Goal: Complete application form: Complete application form

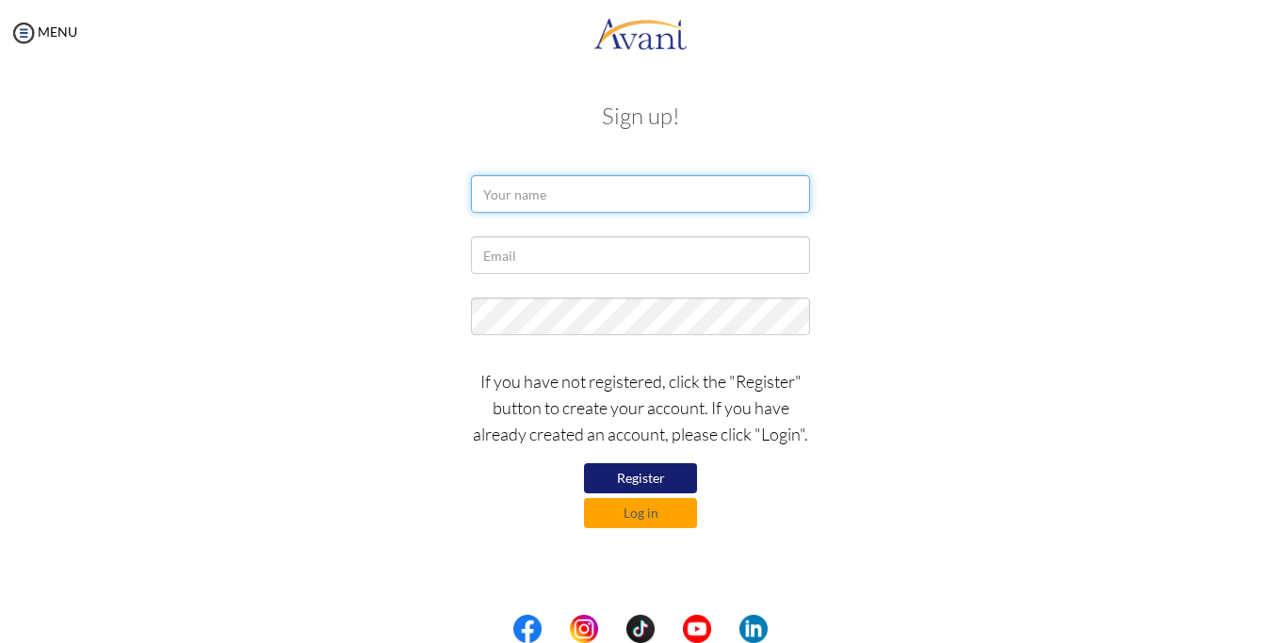
click at [597, 201] on input "text" at bounding box center [640, 194] width 339 height 38
type input "SYLVIA JEPKORIR SAGAT"
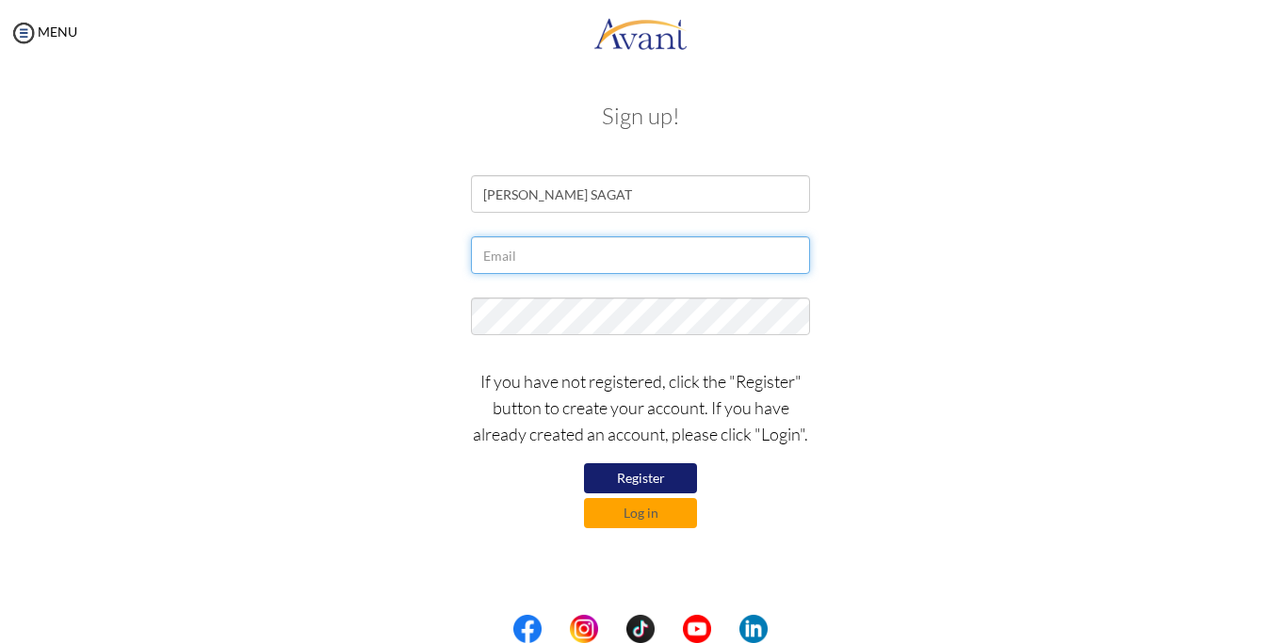
click at [531, 256] on input "text" at bounding box center [640, 255] width 339 height 38
type input "y"
type input "s"
type input "jepkorirtula9@gmail.com"
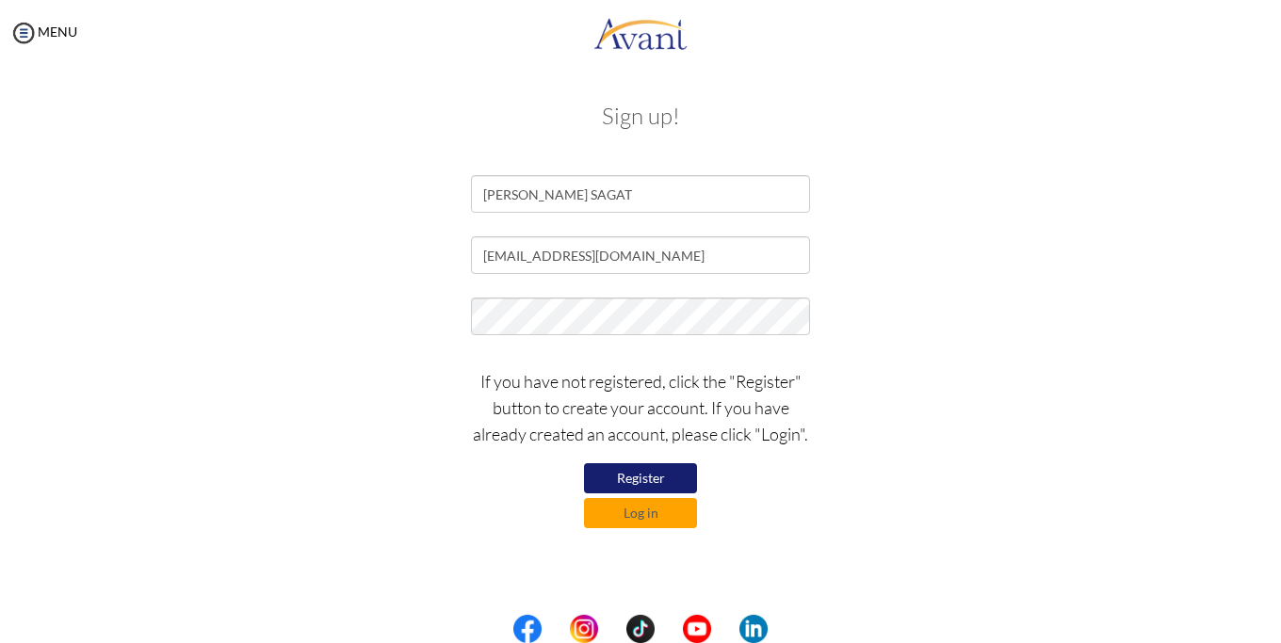
click at [649, 479] on button "Register" at bounding box center [640, 479] width 113 height 30
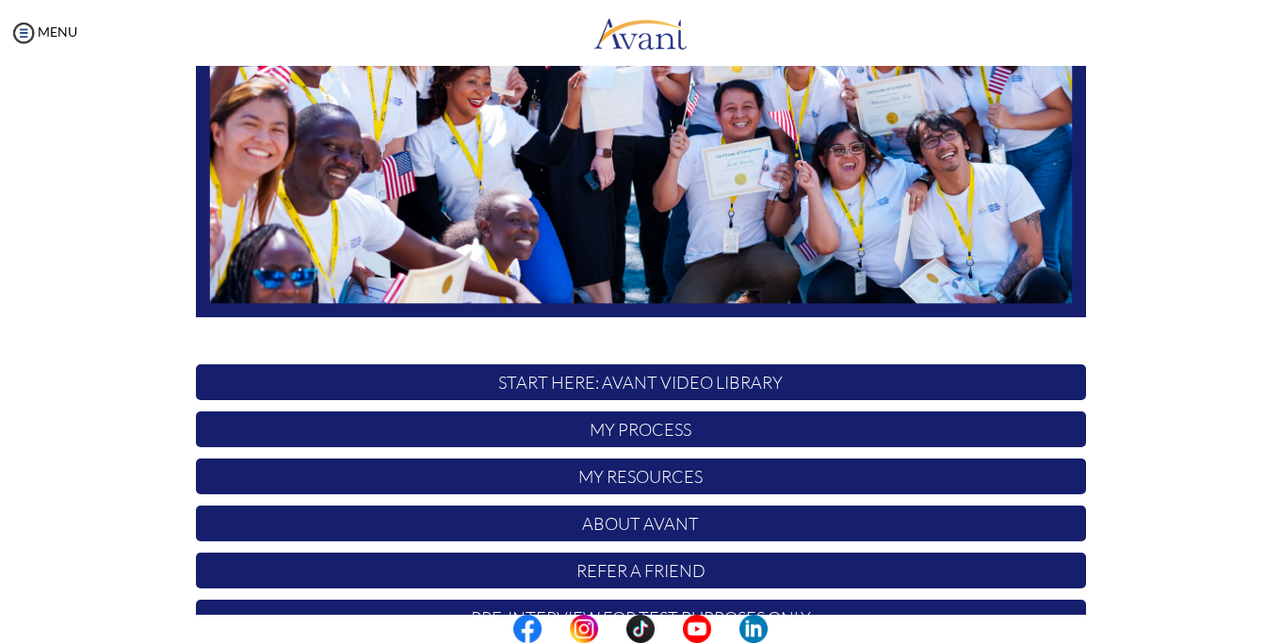
scroll to position [384, 0]
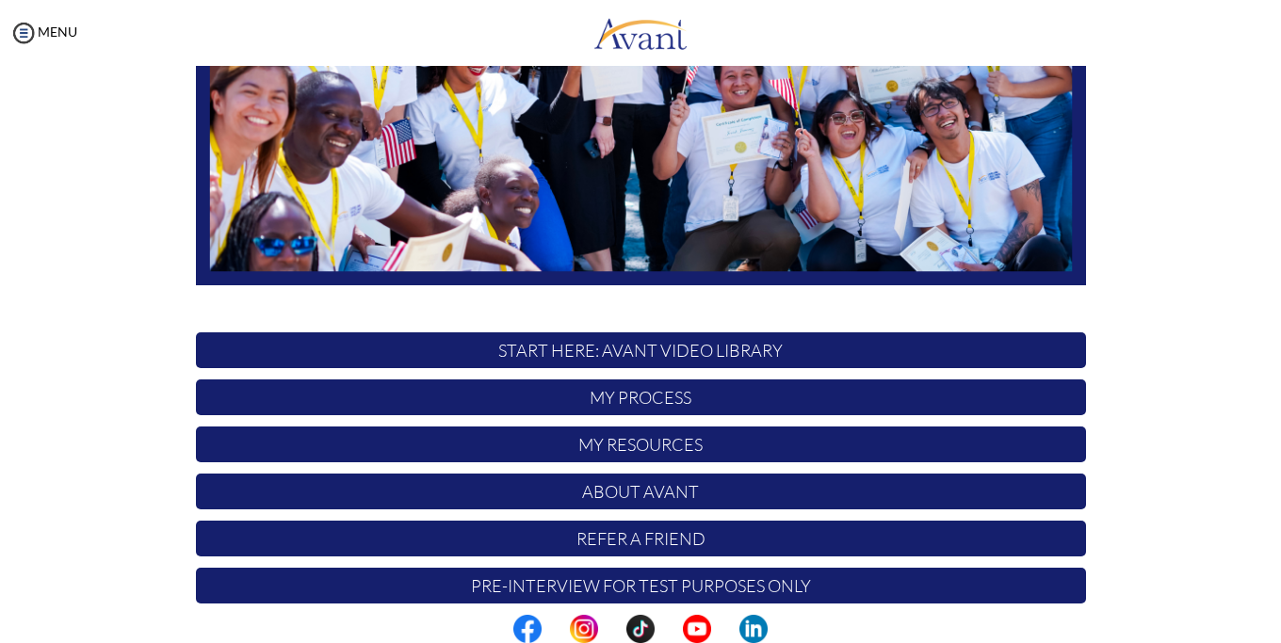
click at [825, 351] on p "START HERE: Avant Video Library" at bounding box center [641, 351] width 890 height 36
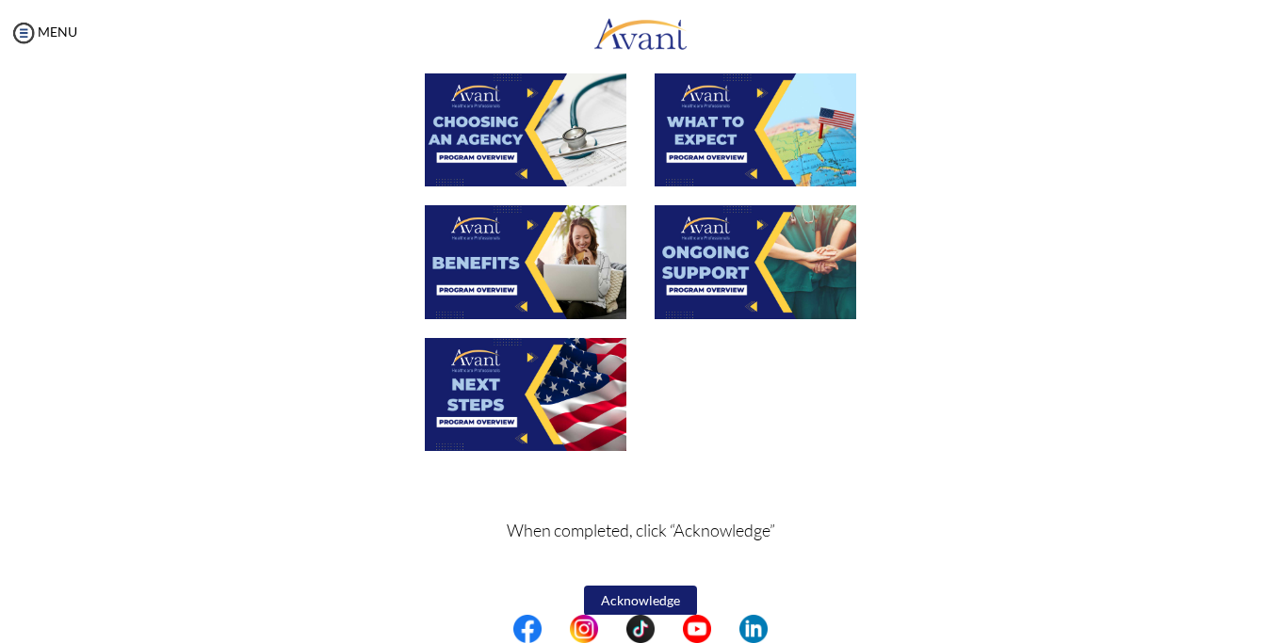
scroll to position [652, 0]
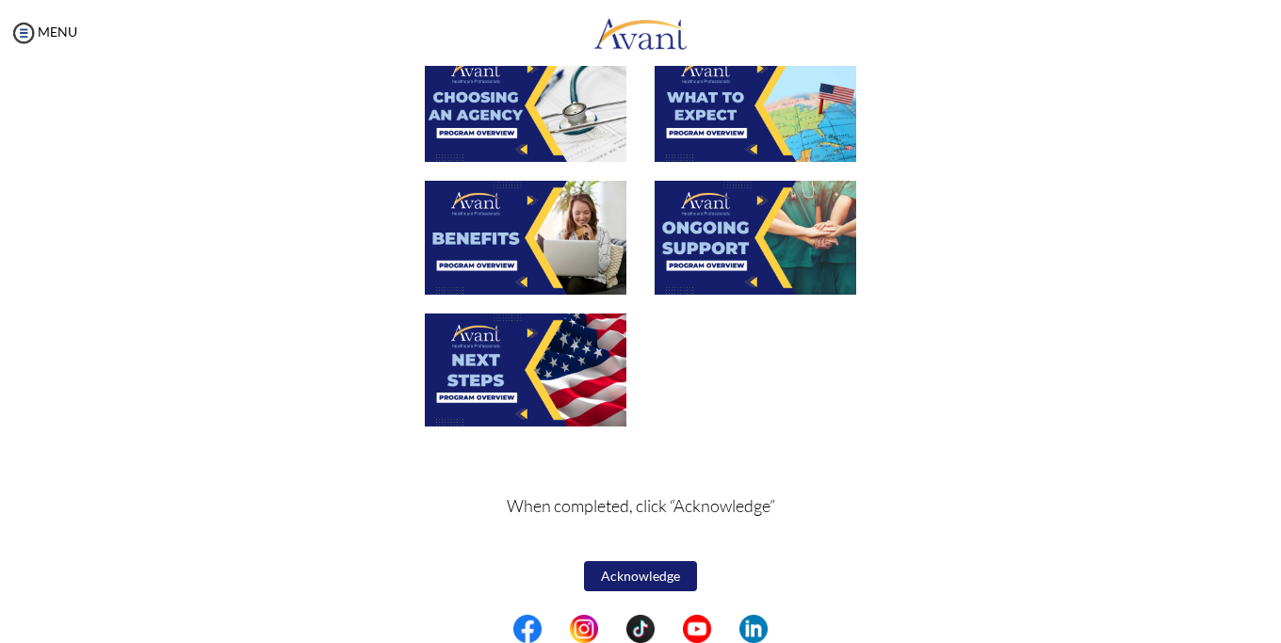
click at [647, 580] on button "Acknowledge" at bounding box center [640, 577] width 113 height 30
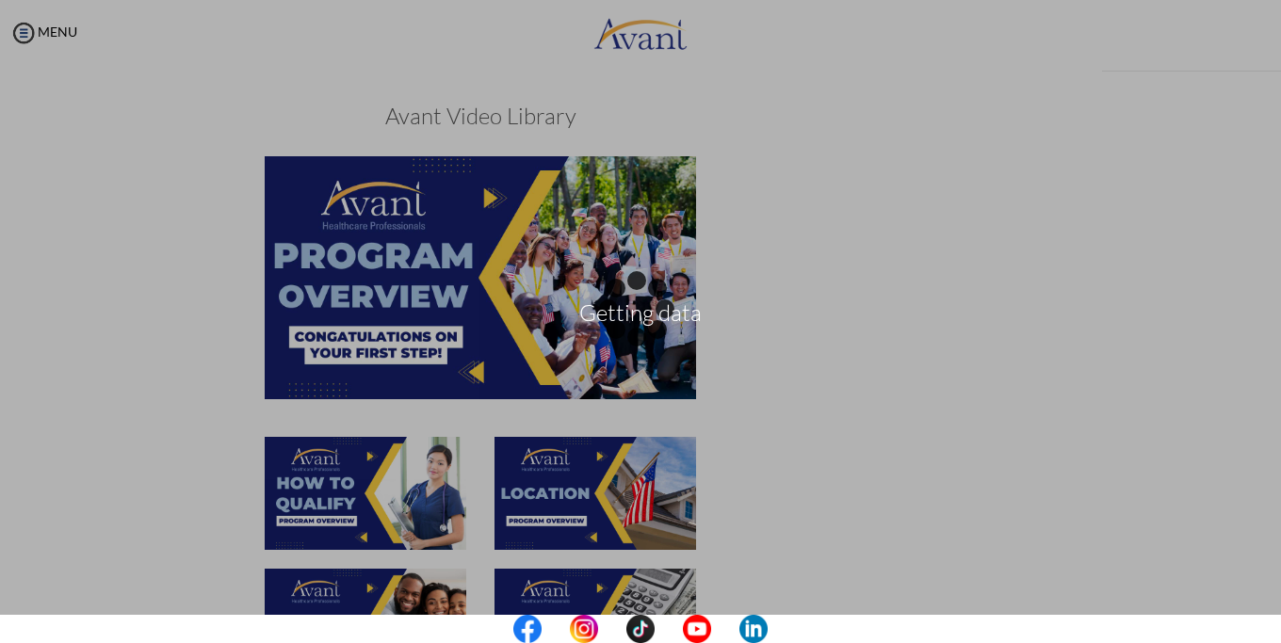
scroll to position [654, 0]
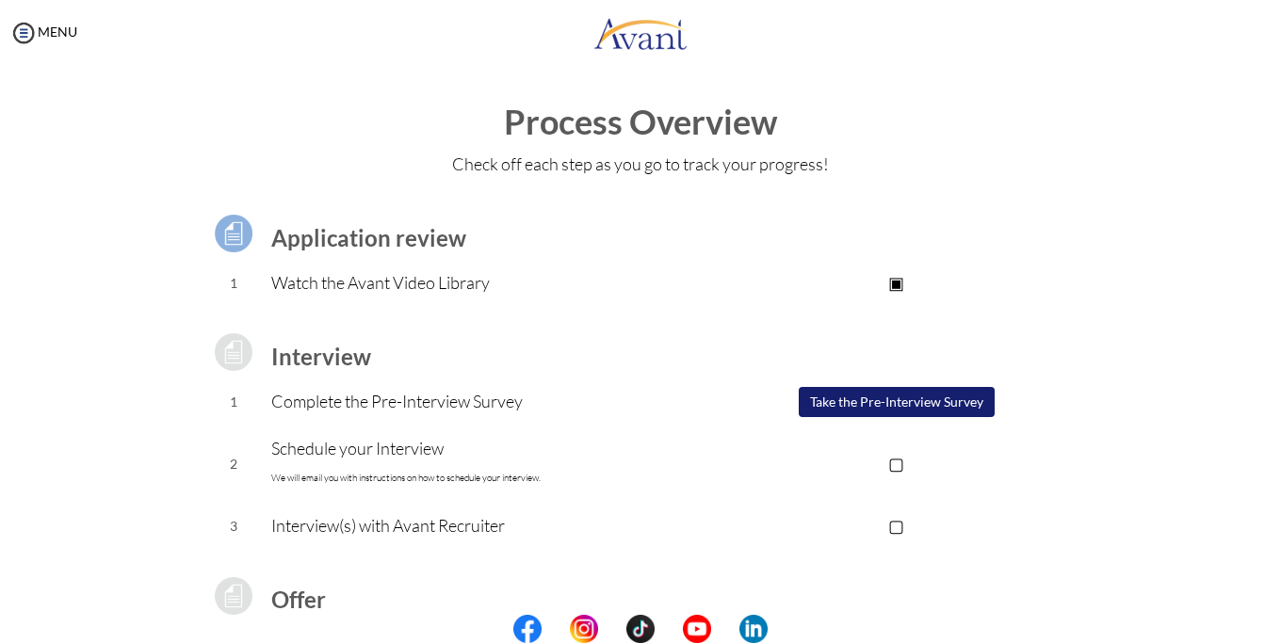
click at [852, 401] on button "Take the Pre-Interview Survey" at bounding box center [897, 402] width 196 height 30
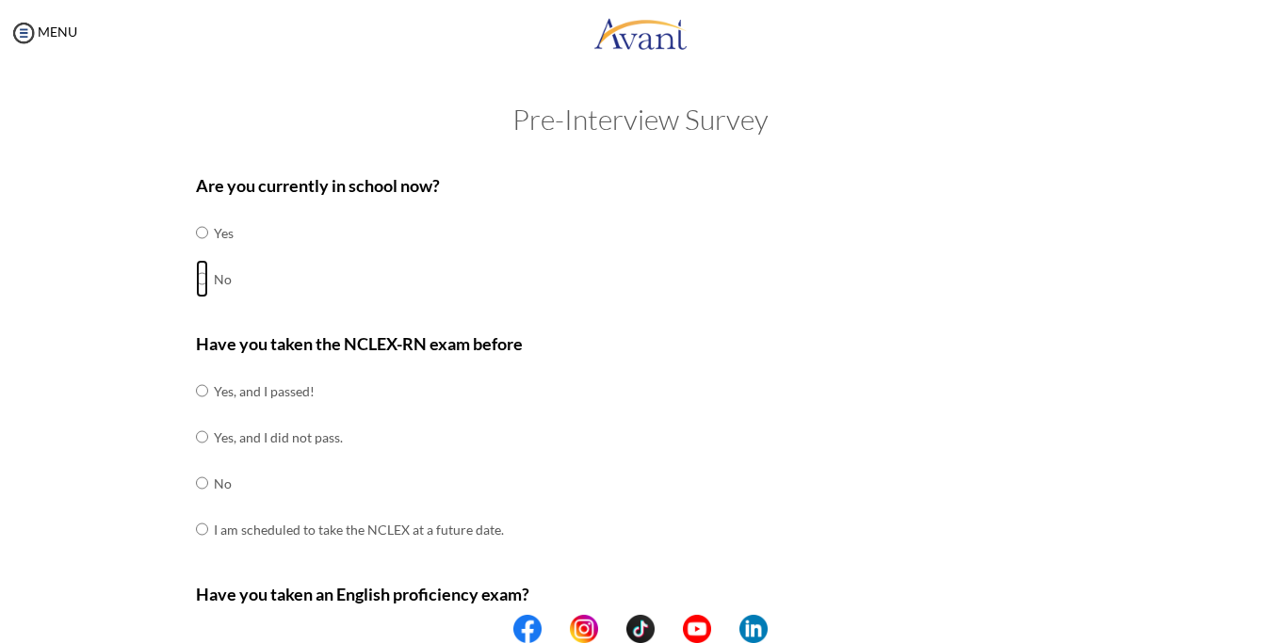
click at [200, 252] on input "radio" at bounding box center [202, 233] width 12 height 38
radio input "true"
click at [196, 410] on input "radio" at bounding box center [202, 391] width 12 height 38
radio input "true"
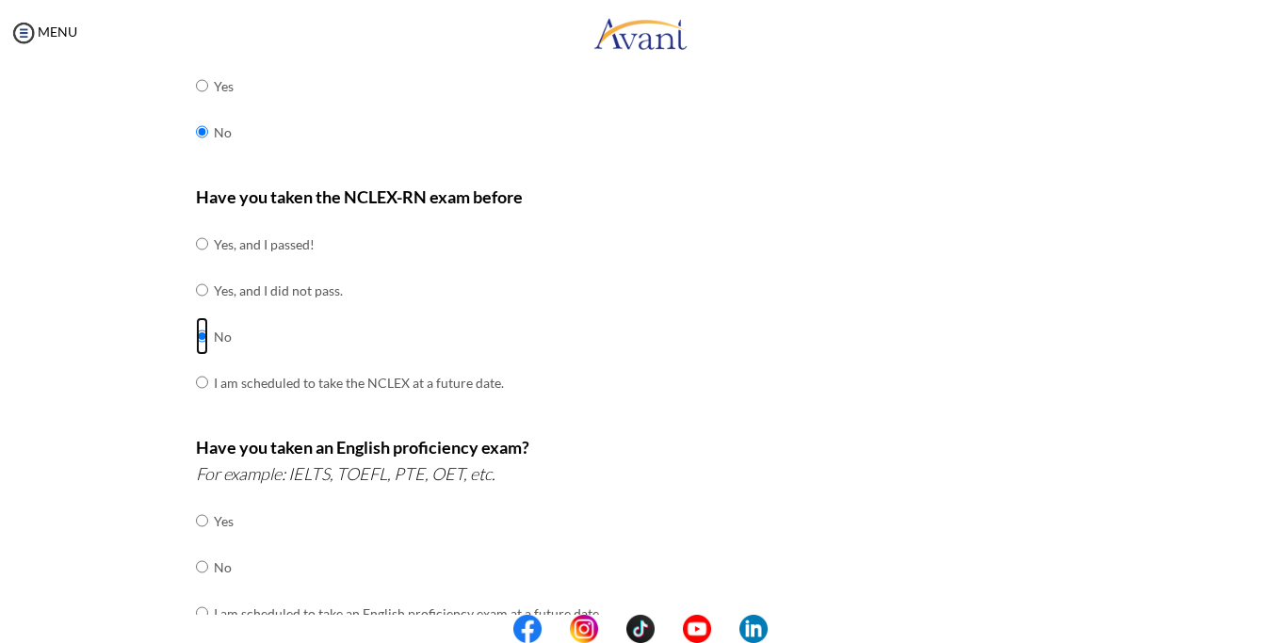
scroll to position [192, 0]
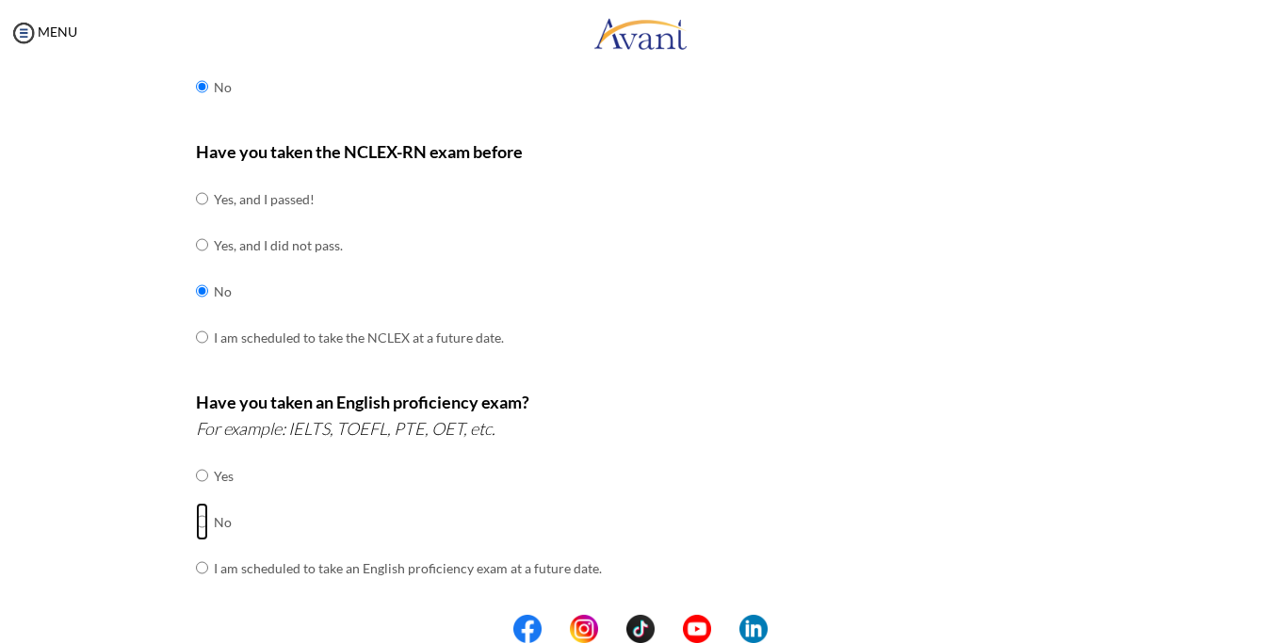
click at [200, 495] on input "radio" at bounding box center [202, 476] width 12 height 38
radio input "true"
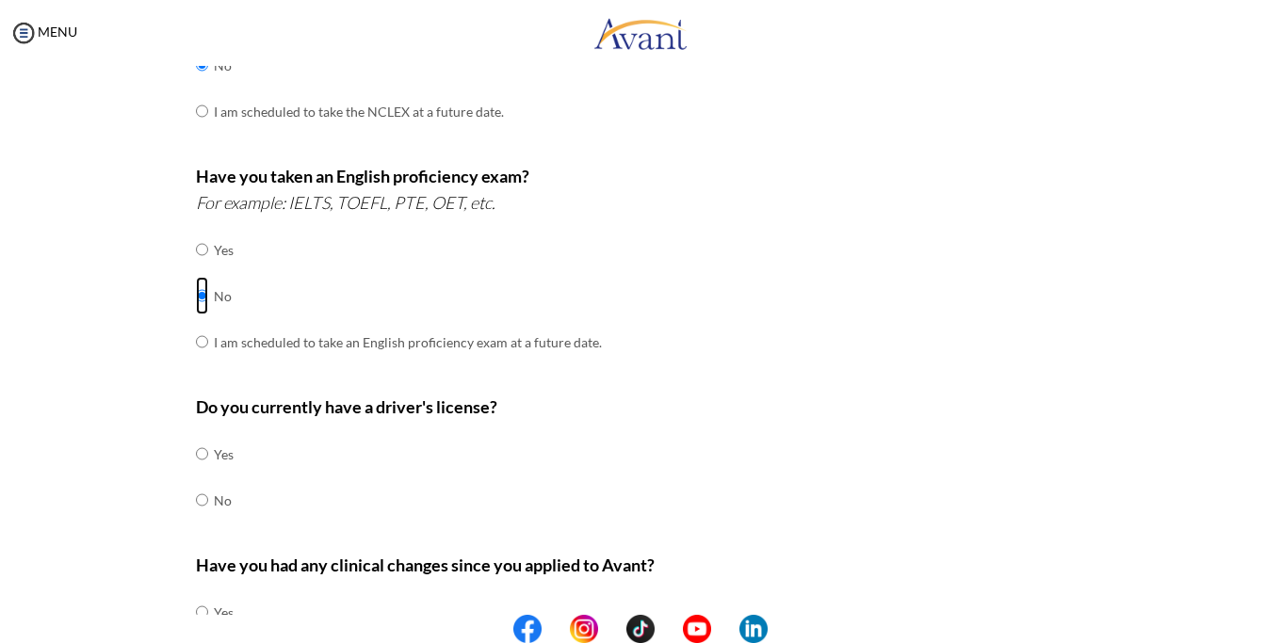
scroll to position [480, 0]
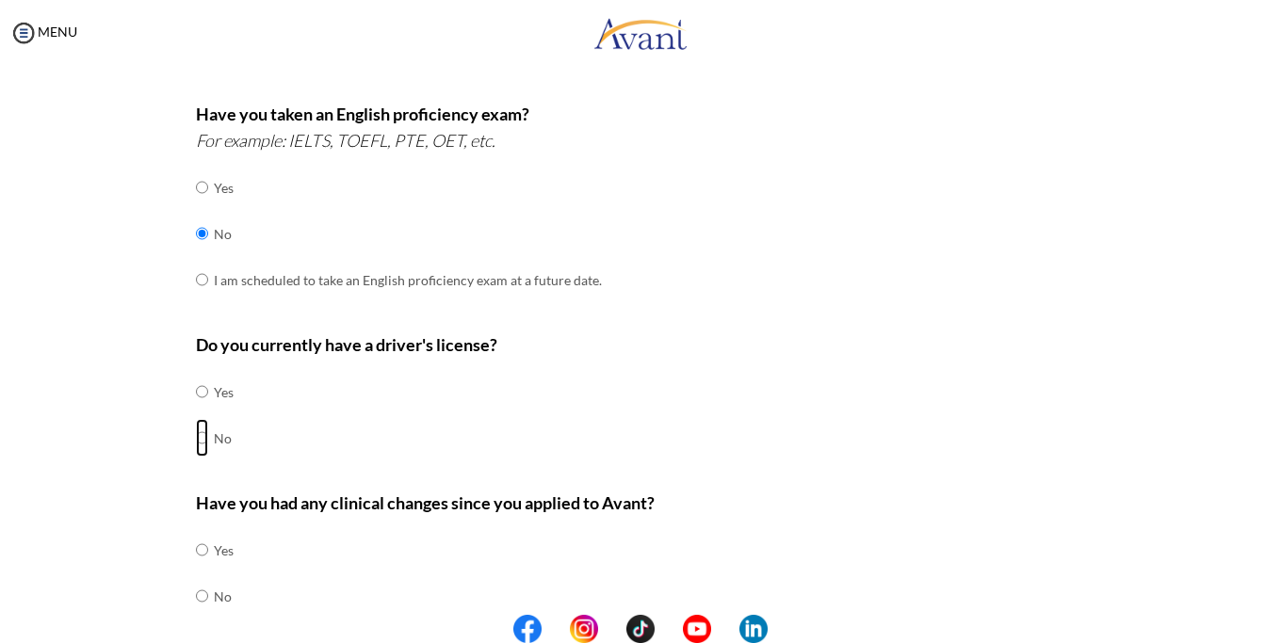
click at [196, 411] on input "radio" at bounding box center [202, 392] width 12 height 38
radio input "true"
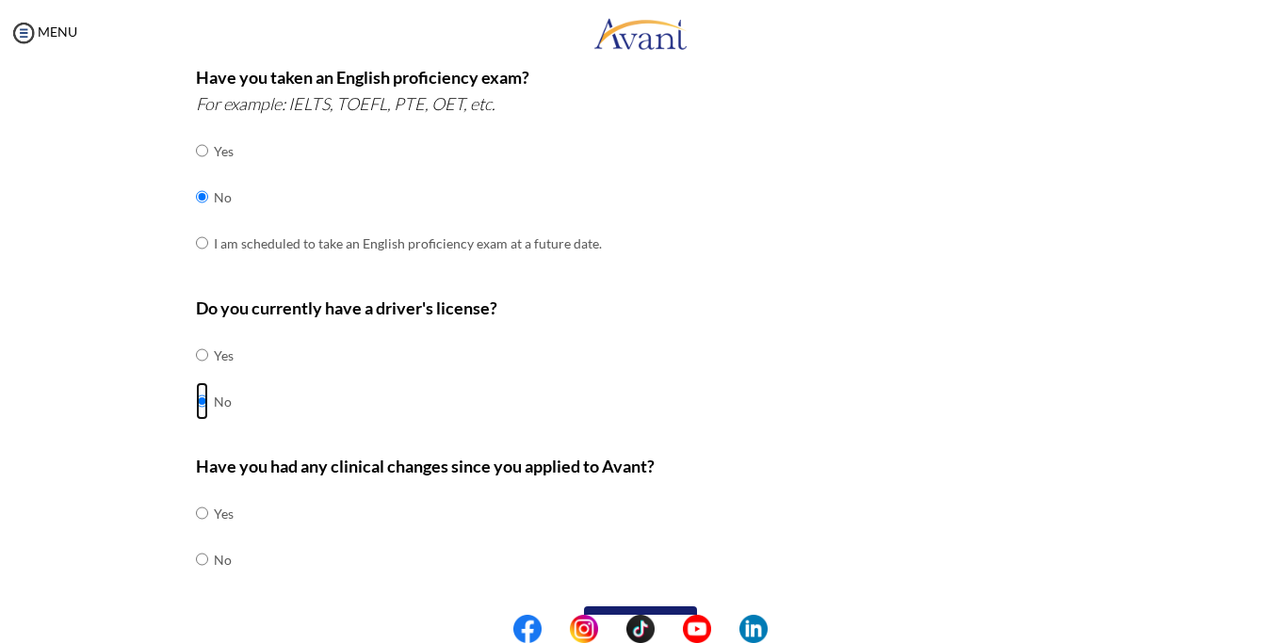
scroll to position [545, 0]
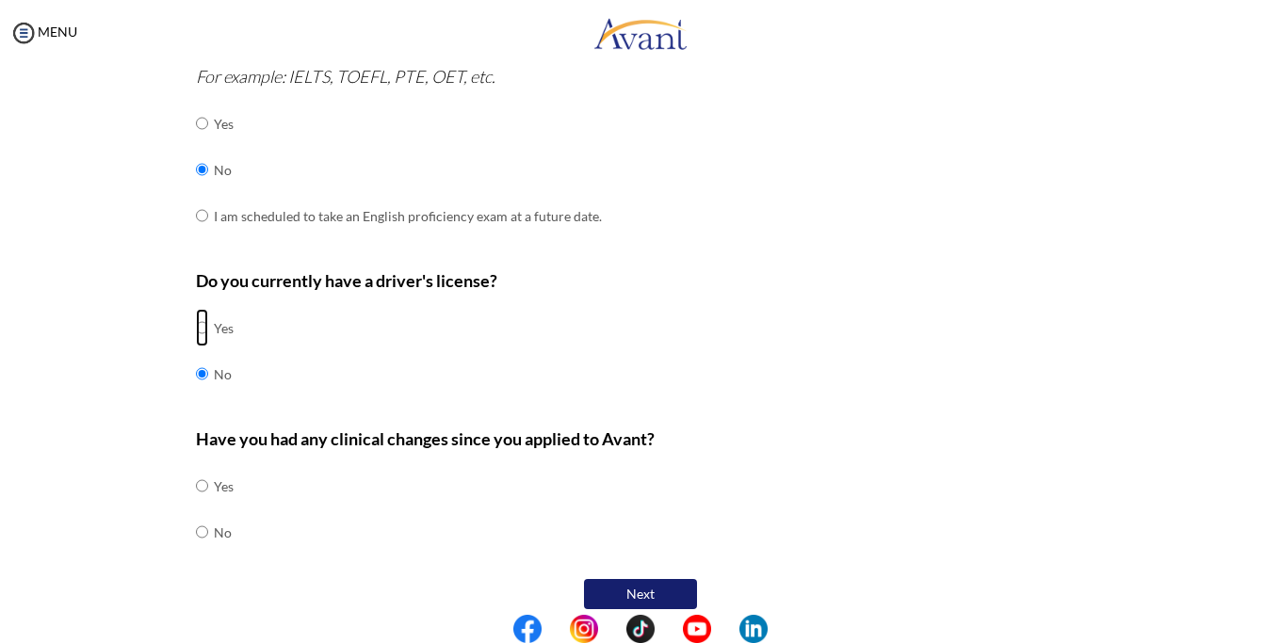
click at [196, 315] on input "radio" at bounding box center [202, 328] width 12 height 38
radio input "true"
click at [196, 505] on input "radio" at bounding box center [202, 486] width 12 height 38
radio input "true"
click at [618, 579] on button "Next" at bounding box center [640, 594] width 113 height 30
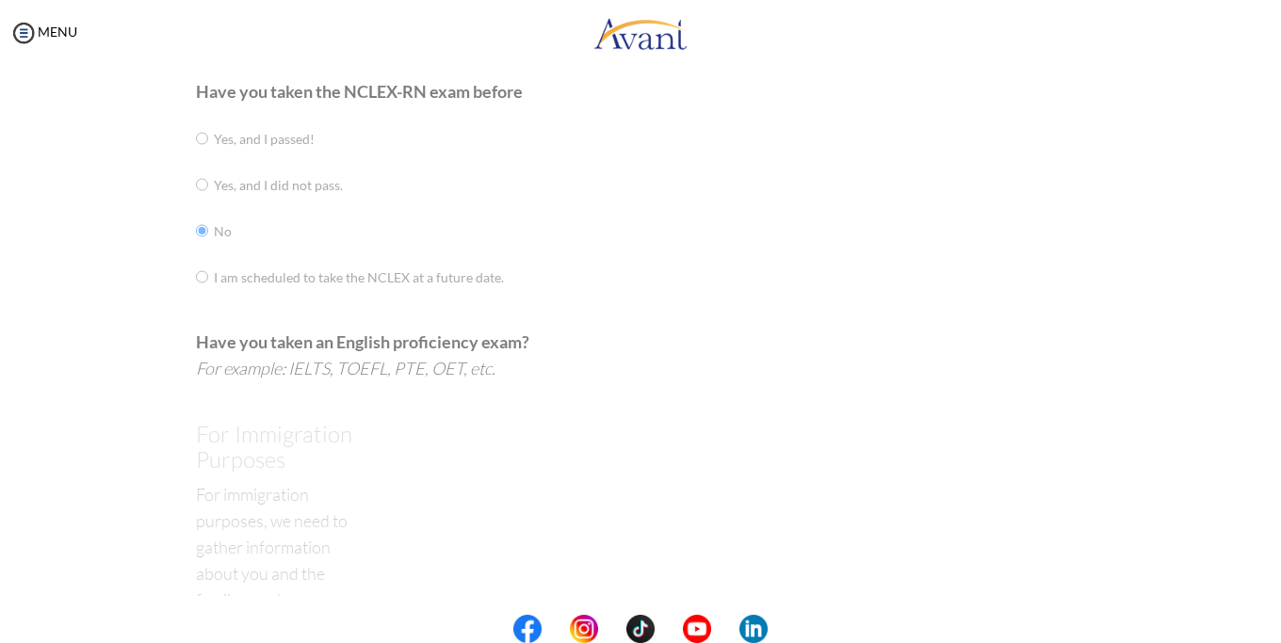
scroll to position [38, 0]
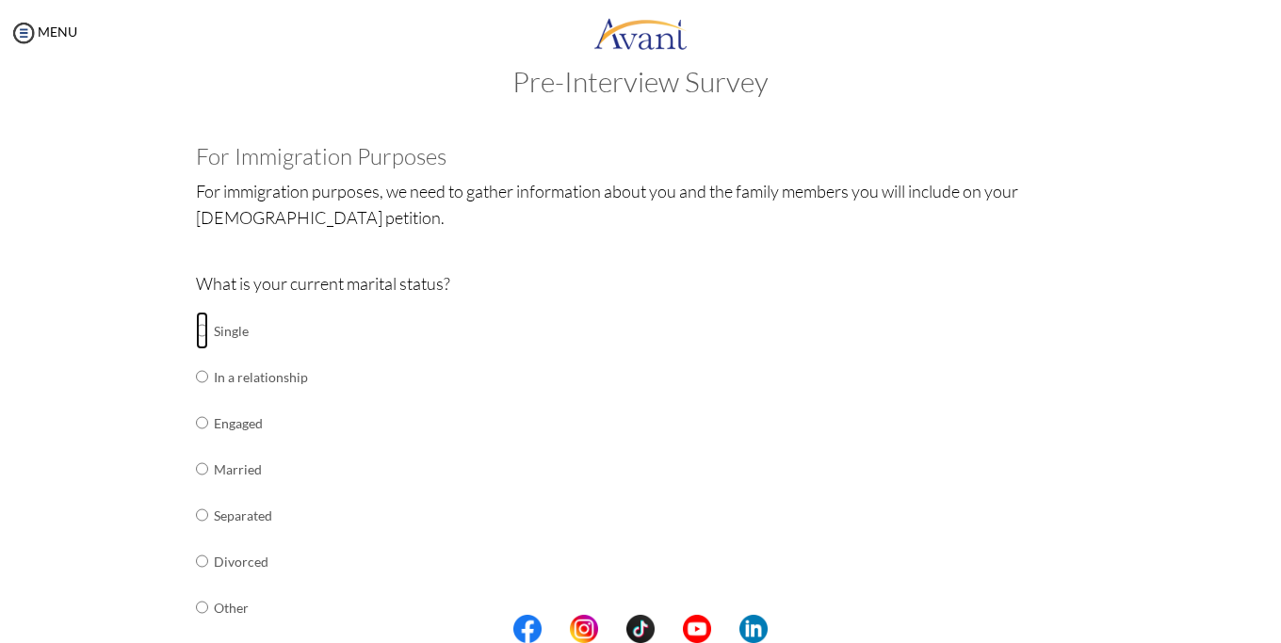
click at [196, 326] on input "radio" at bounding box center [202, 331] width 12 height 38
radio input "true"
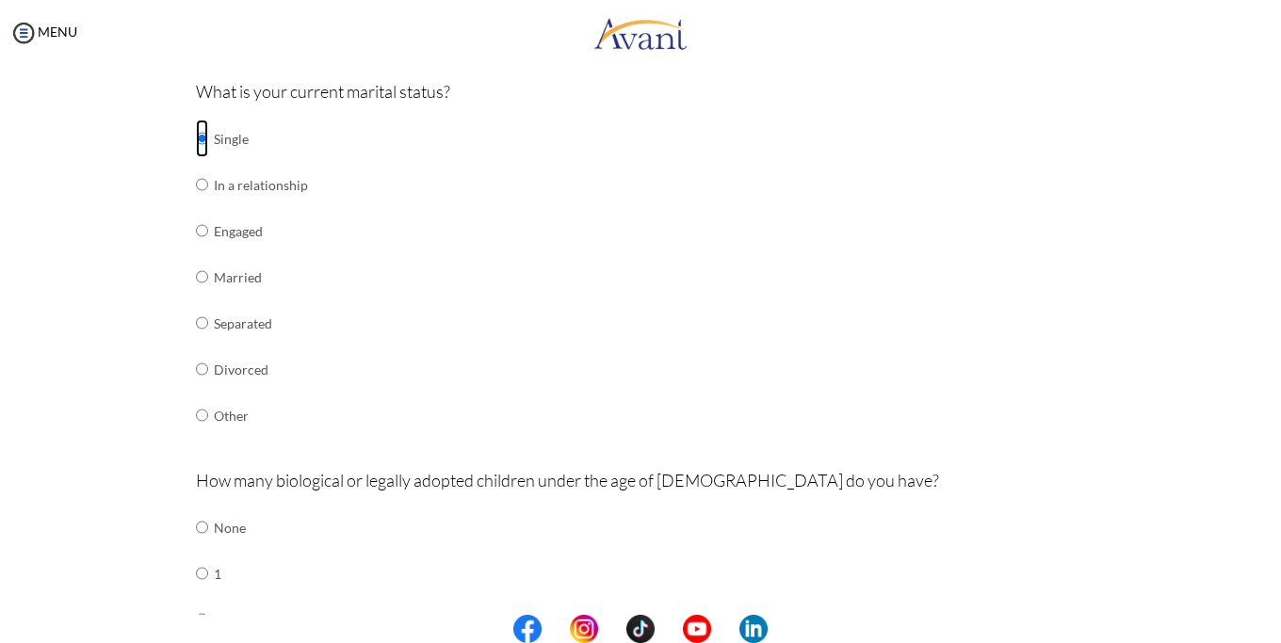
scroll to position [326, 0]
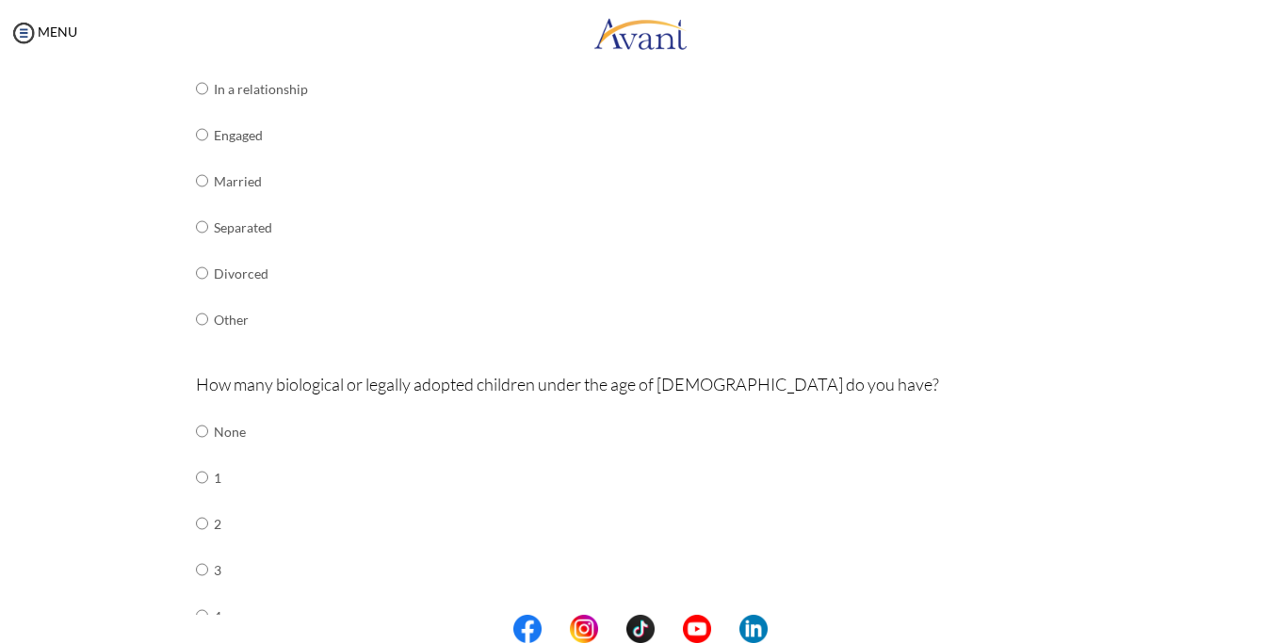
click at [208, 421] on td at bounding box center [211, 432] width 6 height 46
click at [196, 423] on input "radio" at bounding box center [202, 432] width 12 height 38
radio input "true"
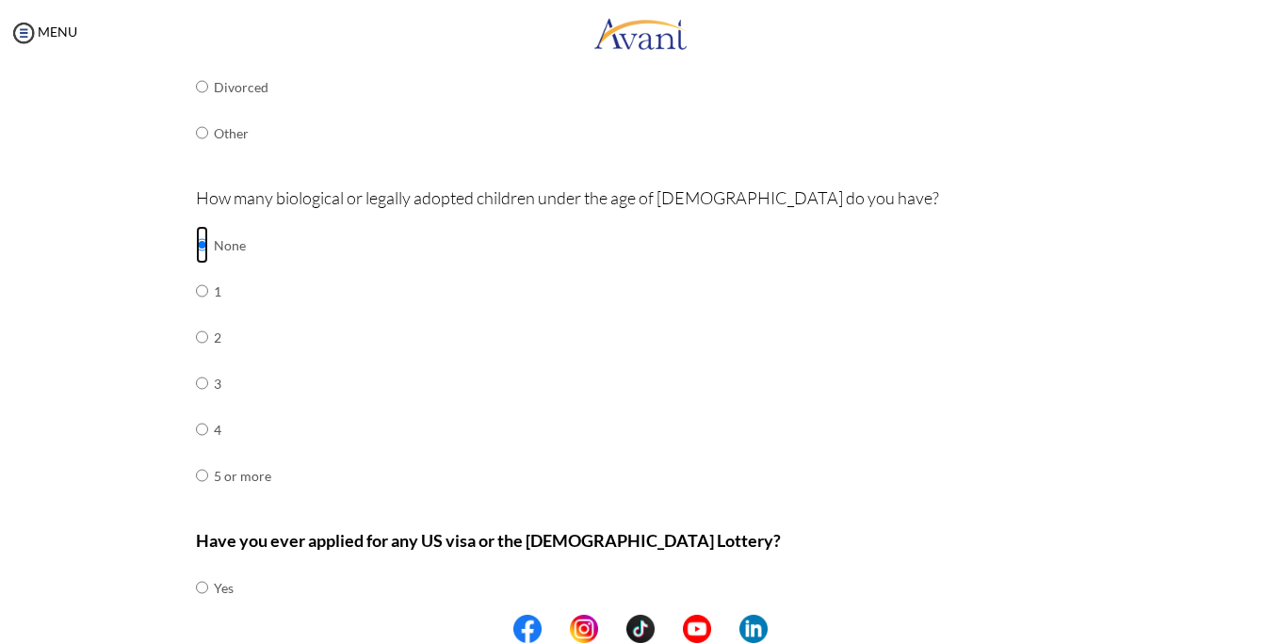
scroll to position [518, 0]
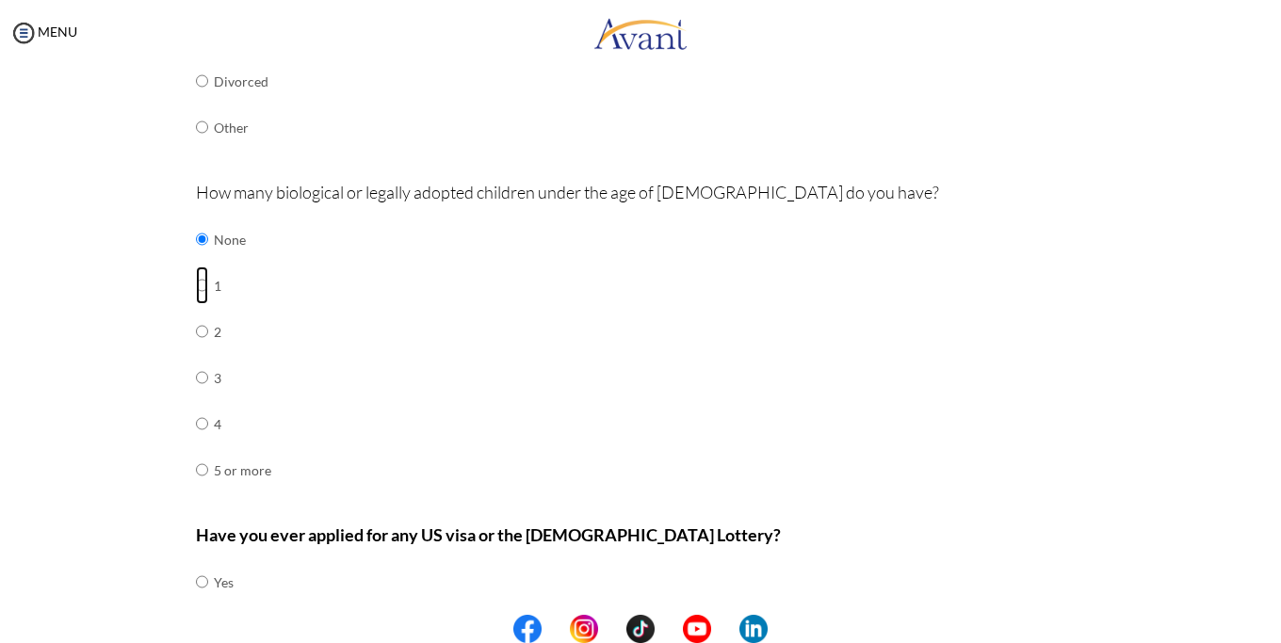
click at [196, 258] on input "radio" at bounding box center [202, 239] width 12 height 38
radio input "true"
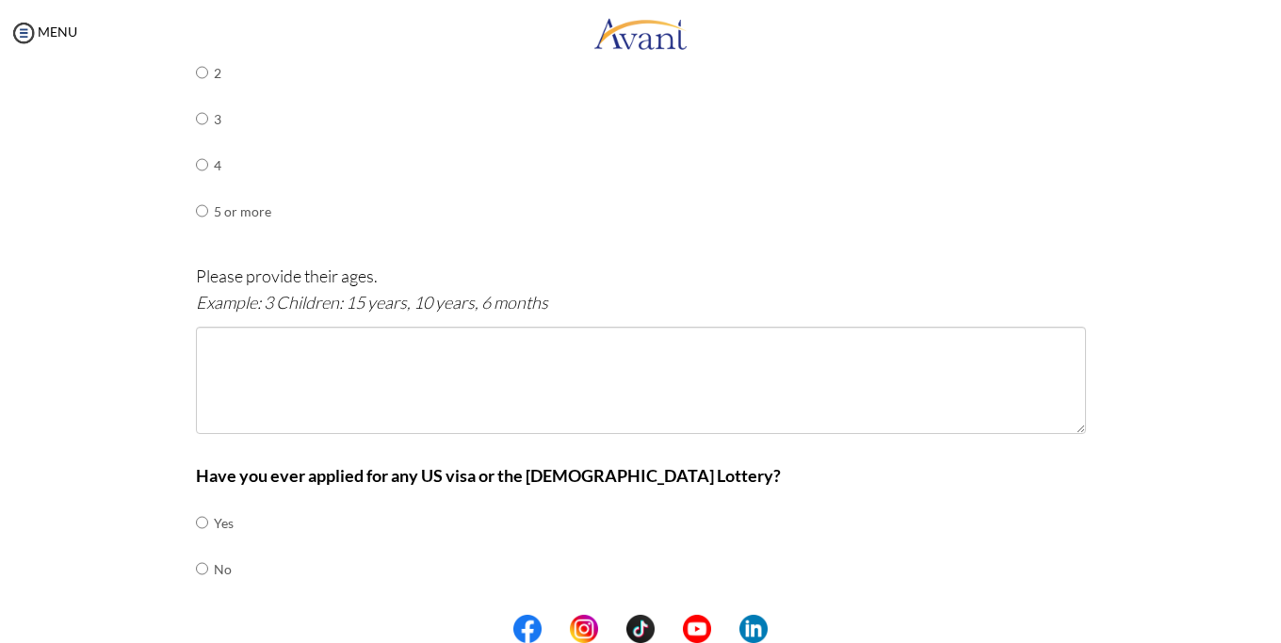
scroll to position [806, 0]
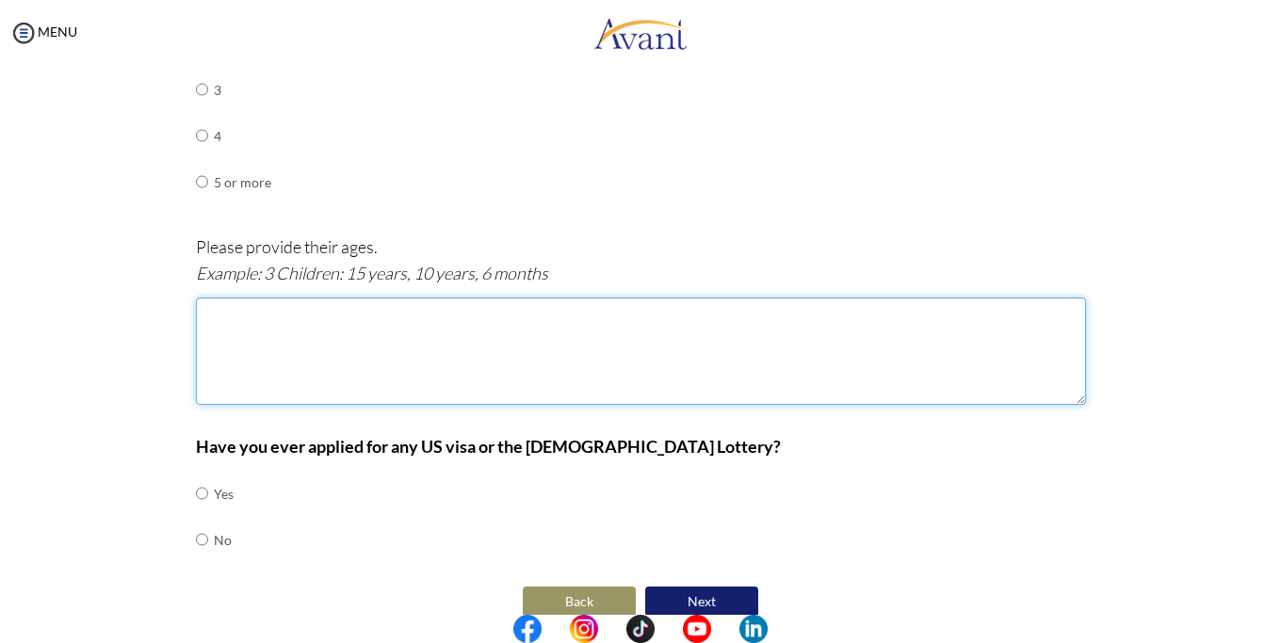
click at [219, 298] on textarea at bounding box center [641, 351] width 890 height 107
type textarea "1 Child ,3years,"
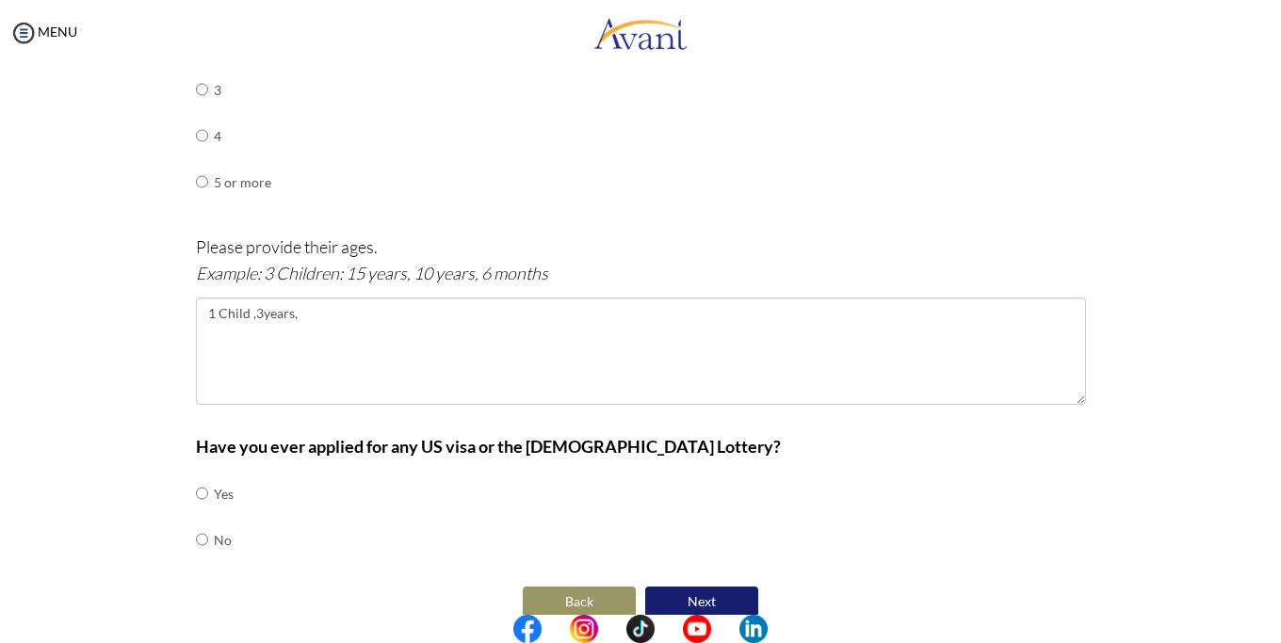
click at [208, 476] on td at bounding box center [211, 494] width 6 height 46
click at [196, 478] on input "radio" at bounding box center [202, 494] width 12 height 38
radio input "true"
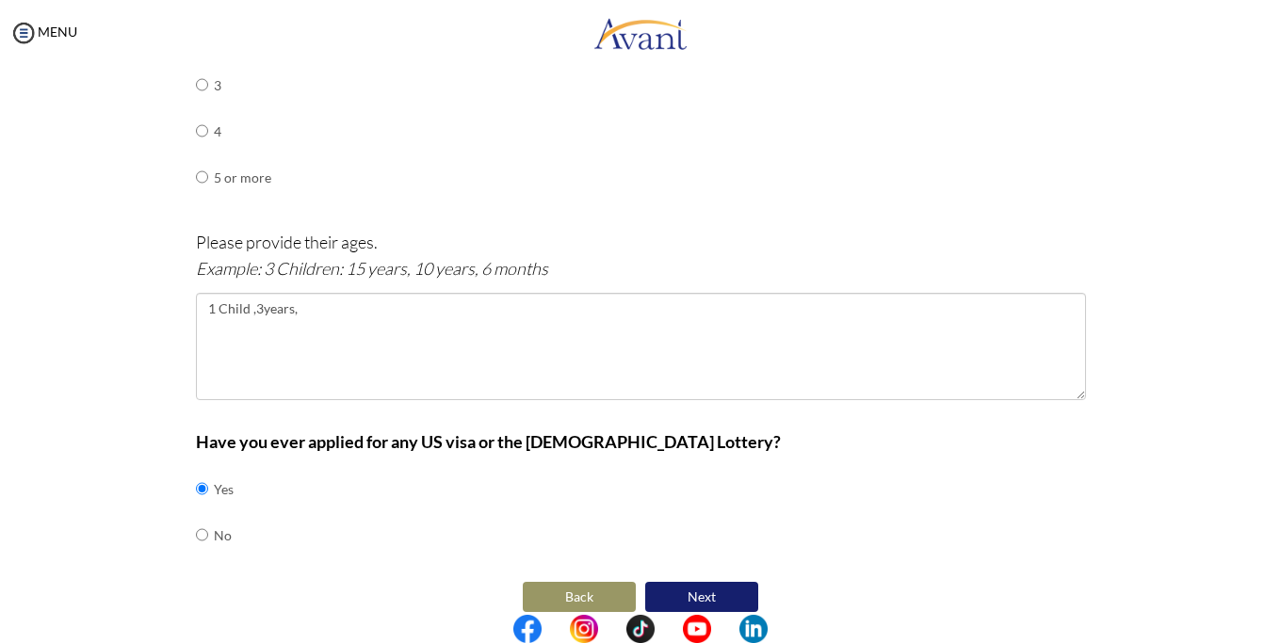
click at [704, 582] on button "Next" at bounding box center [701, 597] width 113 height 30
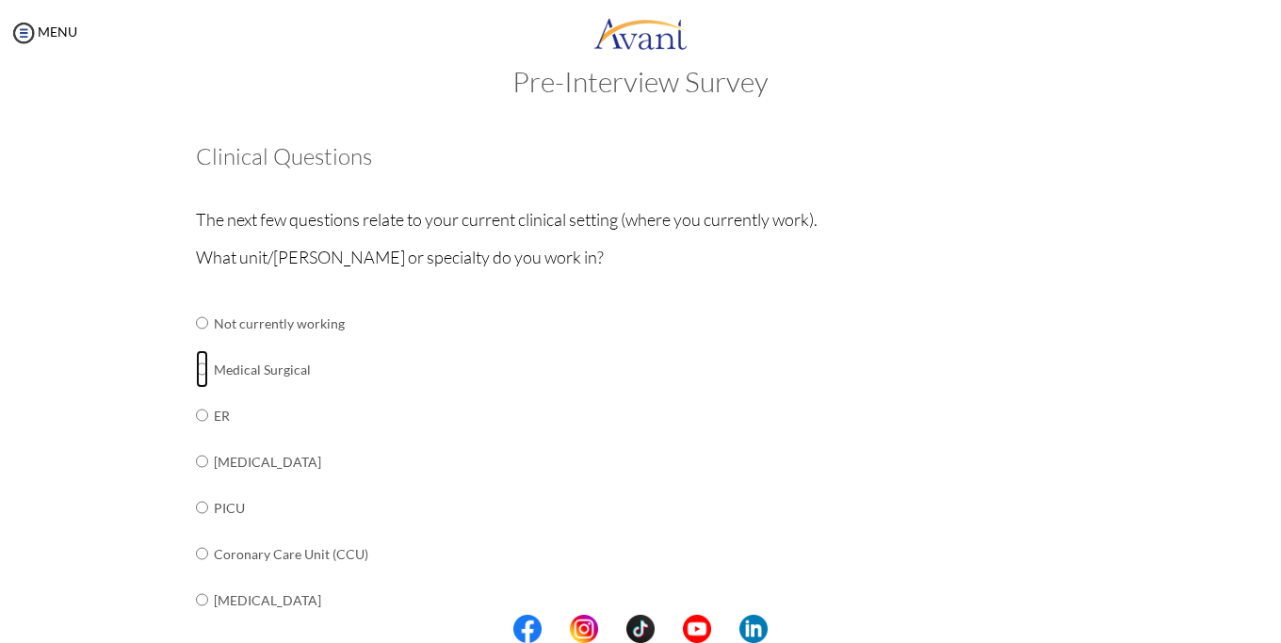
click at [196, 342] on input "radio" at bounding box center [202, 323] width 12 height 38
radio input "true"
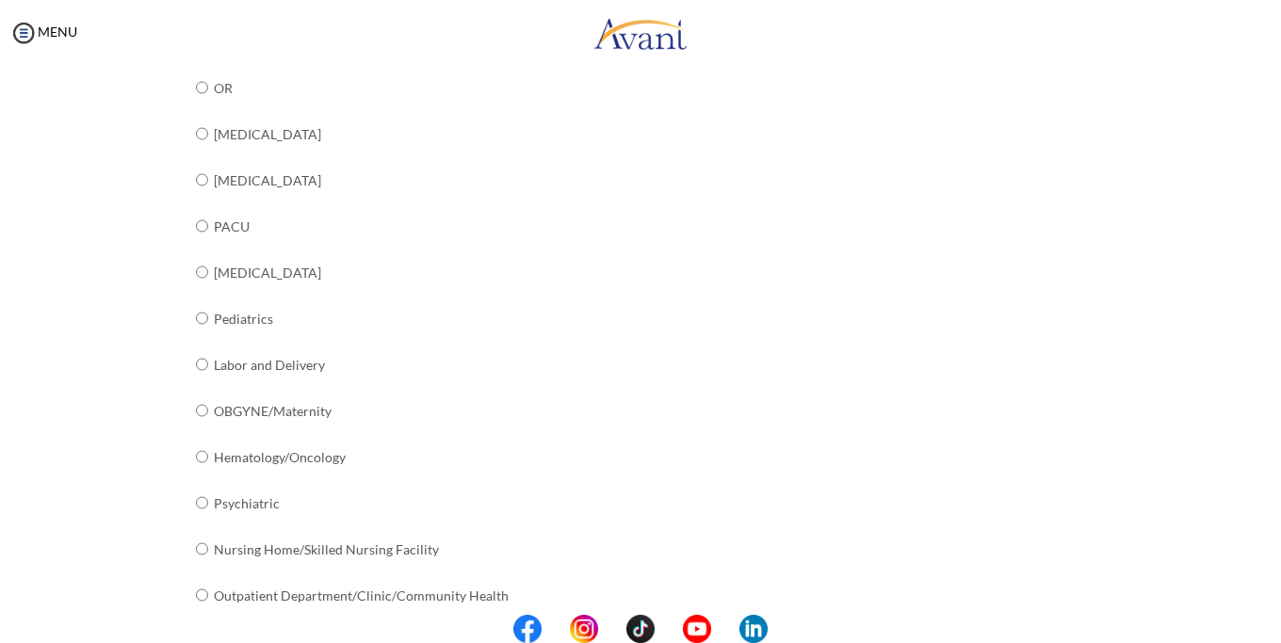
scroll to position [695, 0]
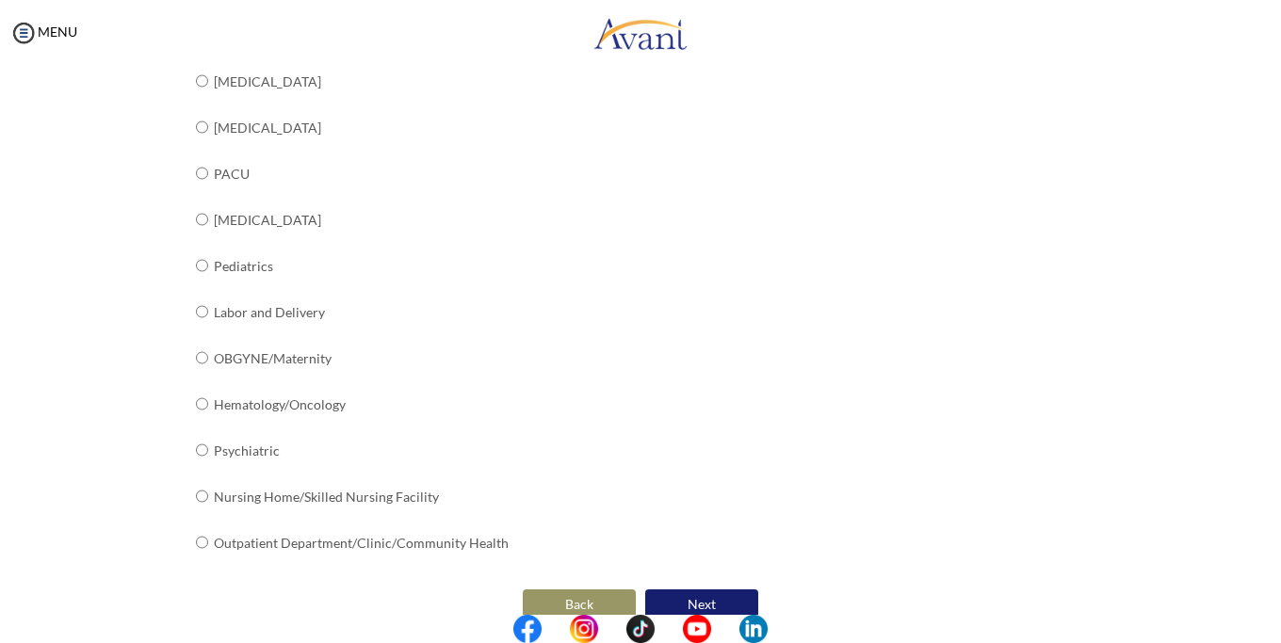
click at [683, 590] on button "Next" at bounding box center [701, 605] width 113 height 30
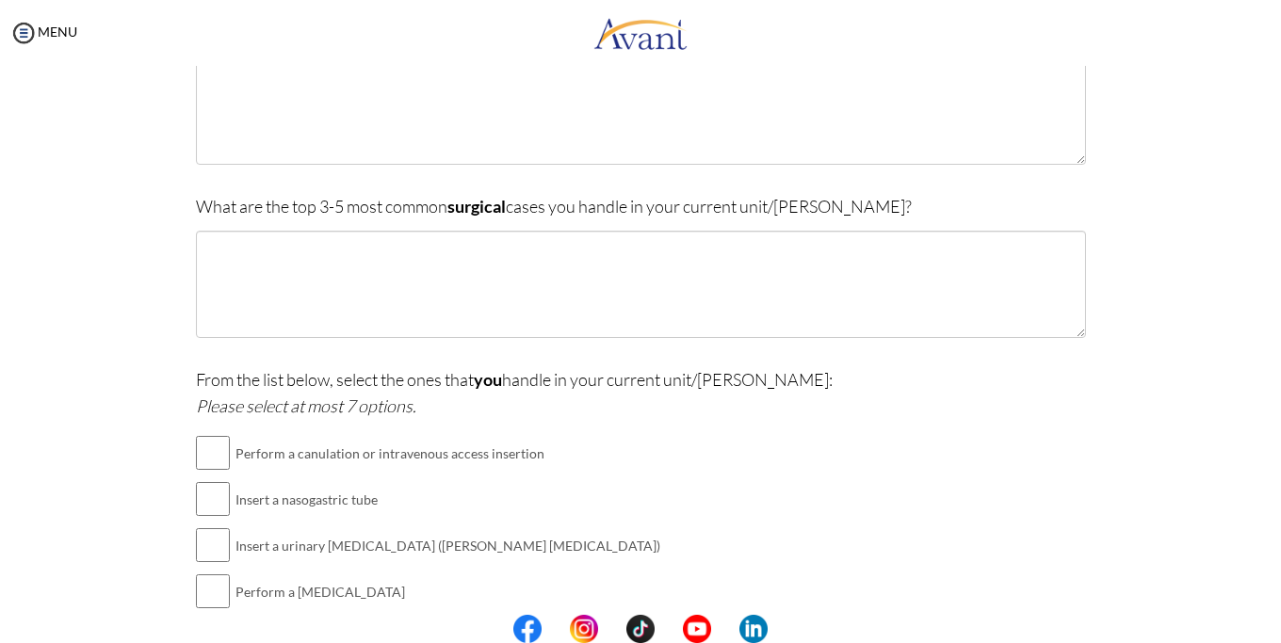
scroll to position [0, 0]
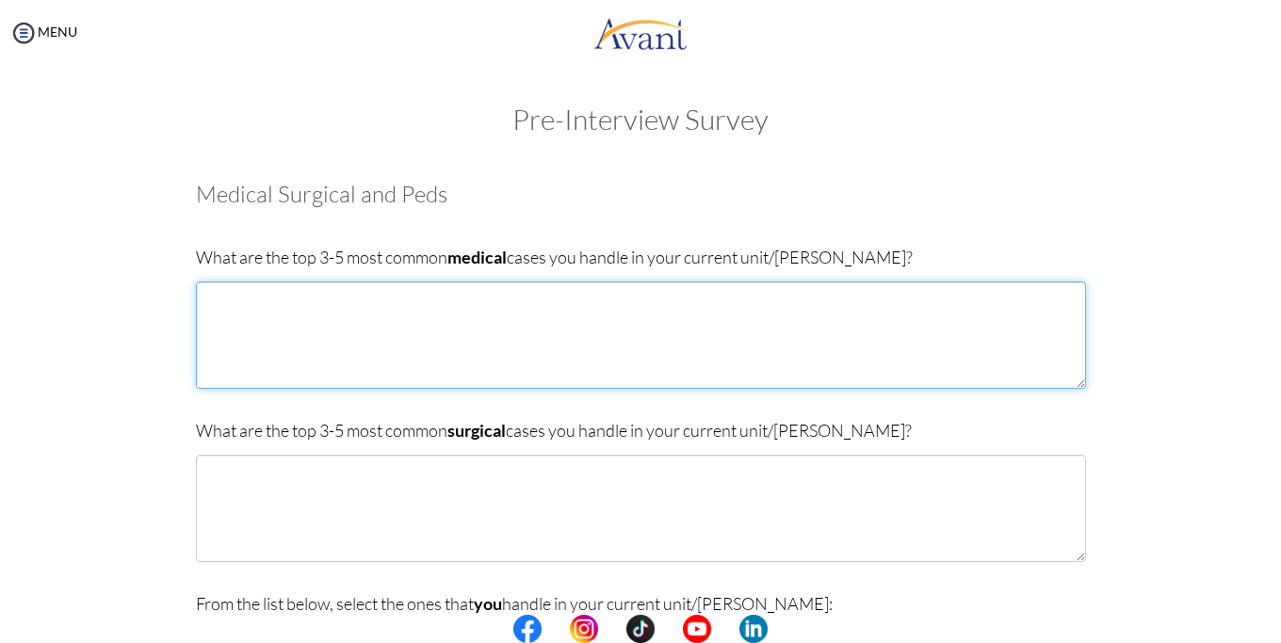
click at [204, 295] on textarea at bounding box center [641, 335] width 890 height 107
click at [259, 320] on textarea "[MEDICAL_DATA] diabetis" at bounding box center [641, 335] width 890 height 107
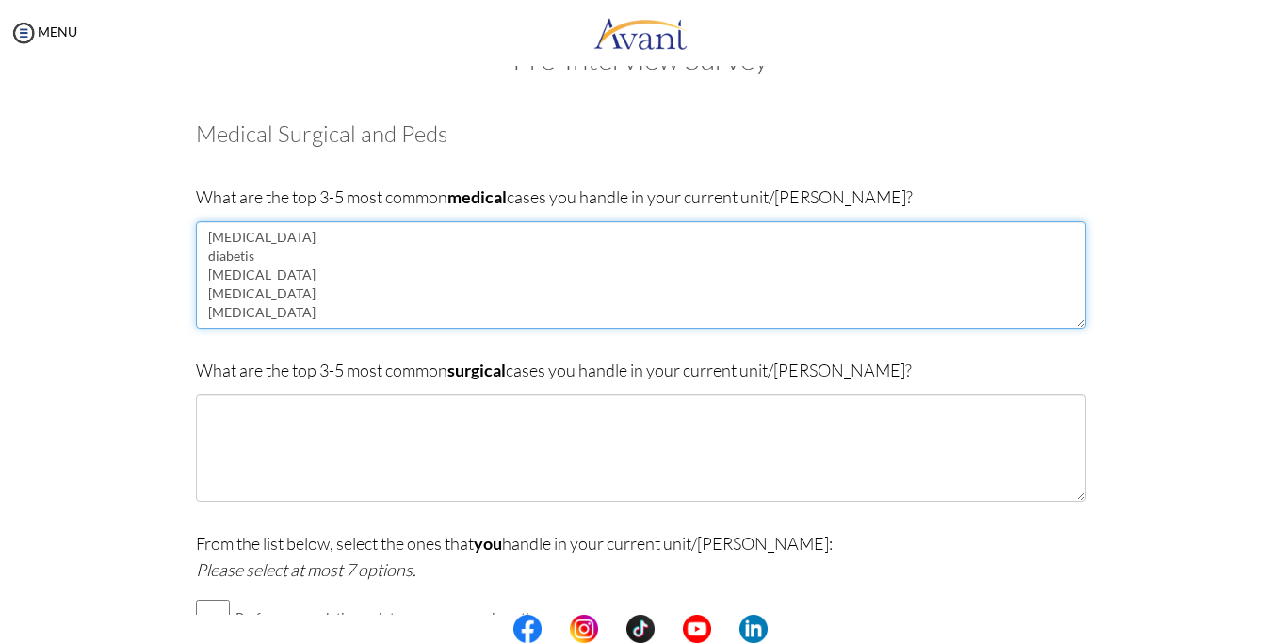
scroll to position [96, 0]
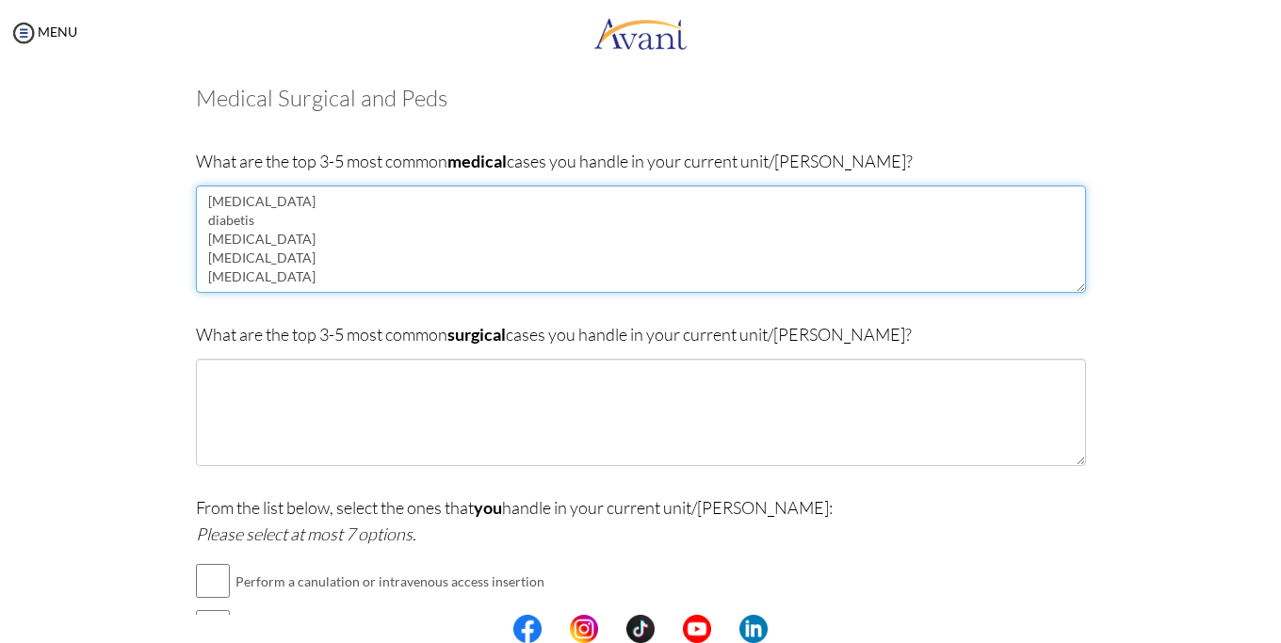
type textarea "[MEDICAL_DATA] diabetis [MEDICAL_DATA] [MEDICAL_DATA] [MEDICAL_DATA]"
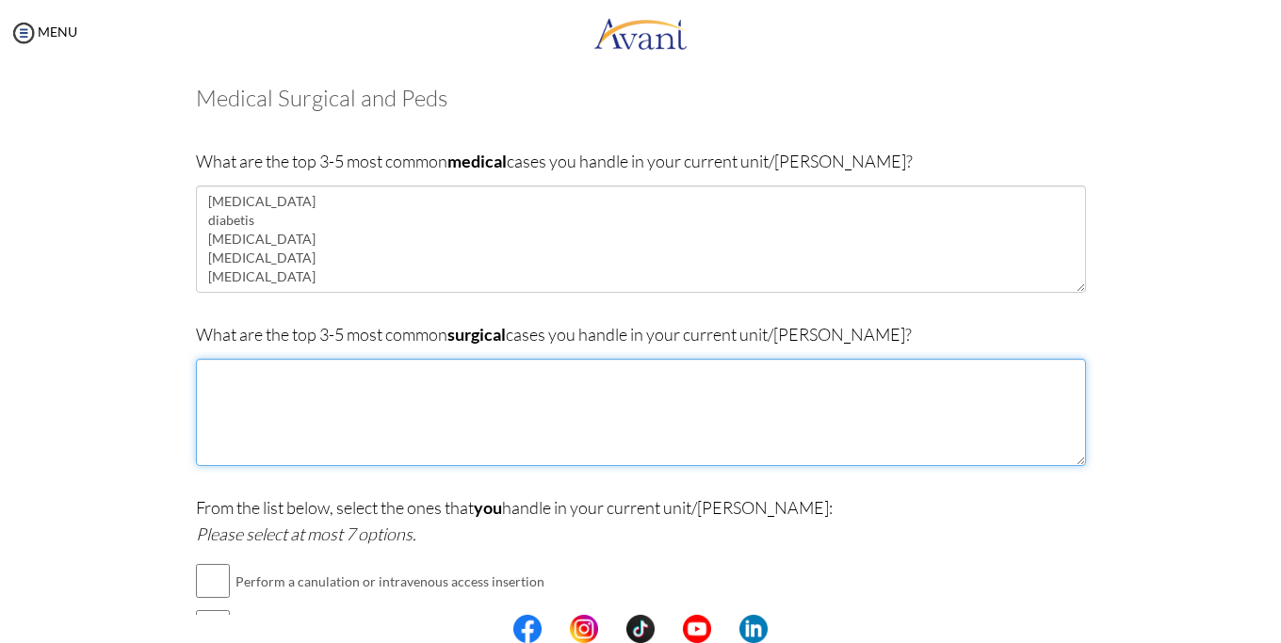
click at [203, 381] on textarea at bounding box center [641, 412] width 890 height 107
type textarea "r"
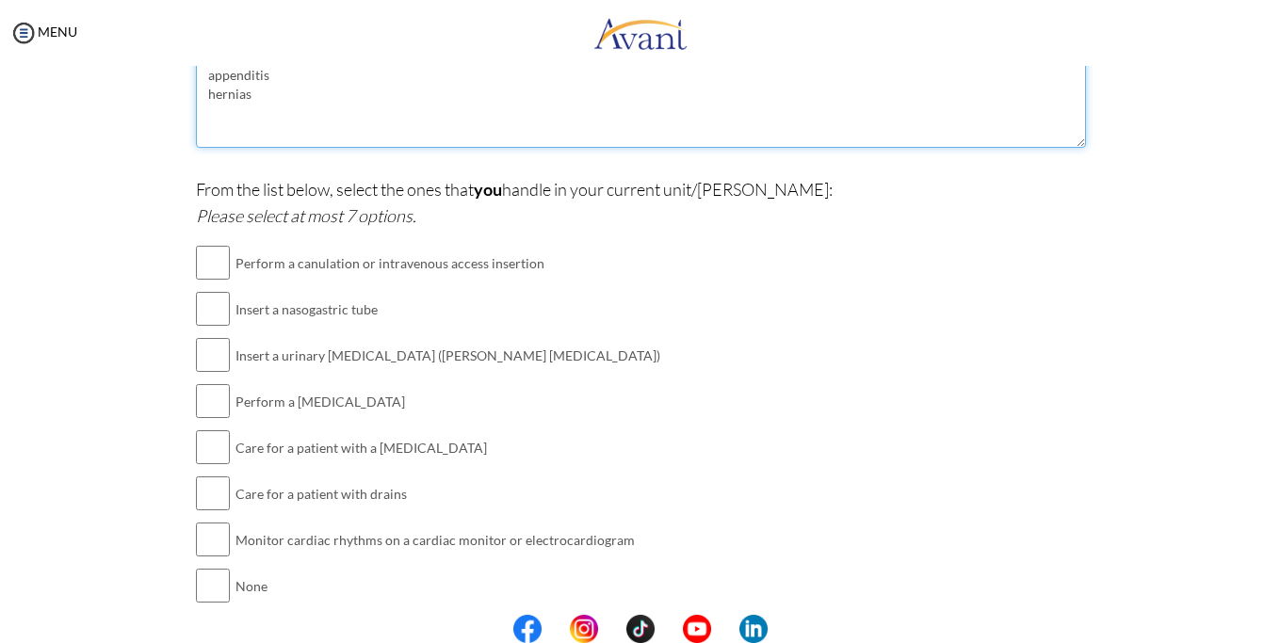
scroll to position [379, 0]
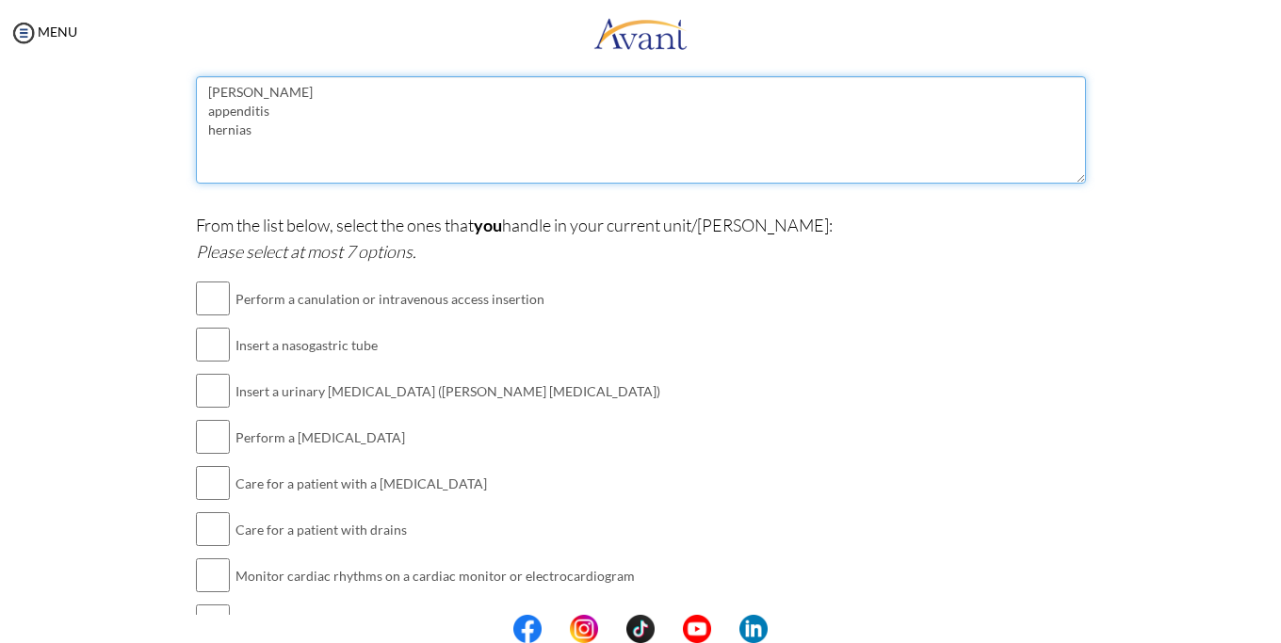
type textarea "[PERSON_NAME] appenditis hernias"
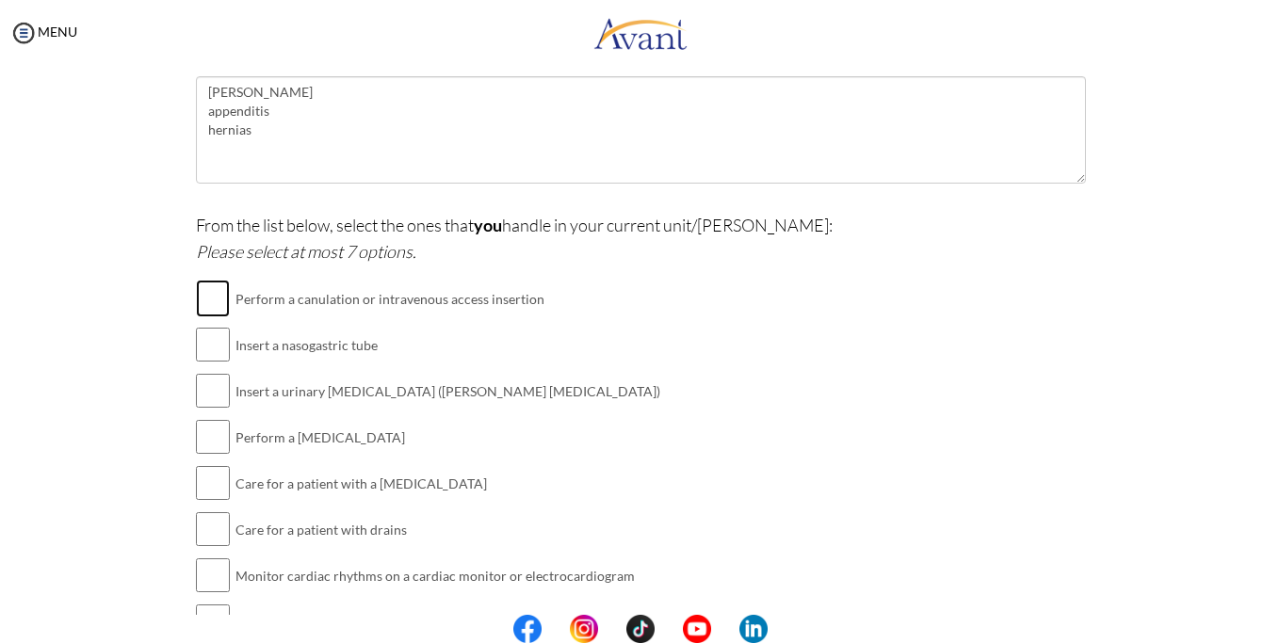
click at [201, 302] on input "checkbox" at bounding box center [213, 299] width 34 height 38
checkbox input "true"
drag, startPoint x: 197, startPoint y: 347, endPoint x: 244, endPoint y: 366, distance: 50.7
click at [198, 346] on input "checkbox" at bounding box center [213, 345] width 34 height 38
checkbox input "true"
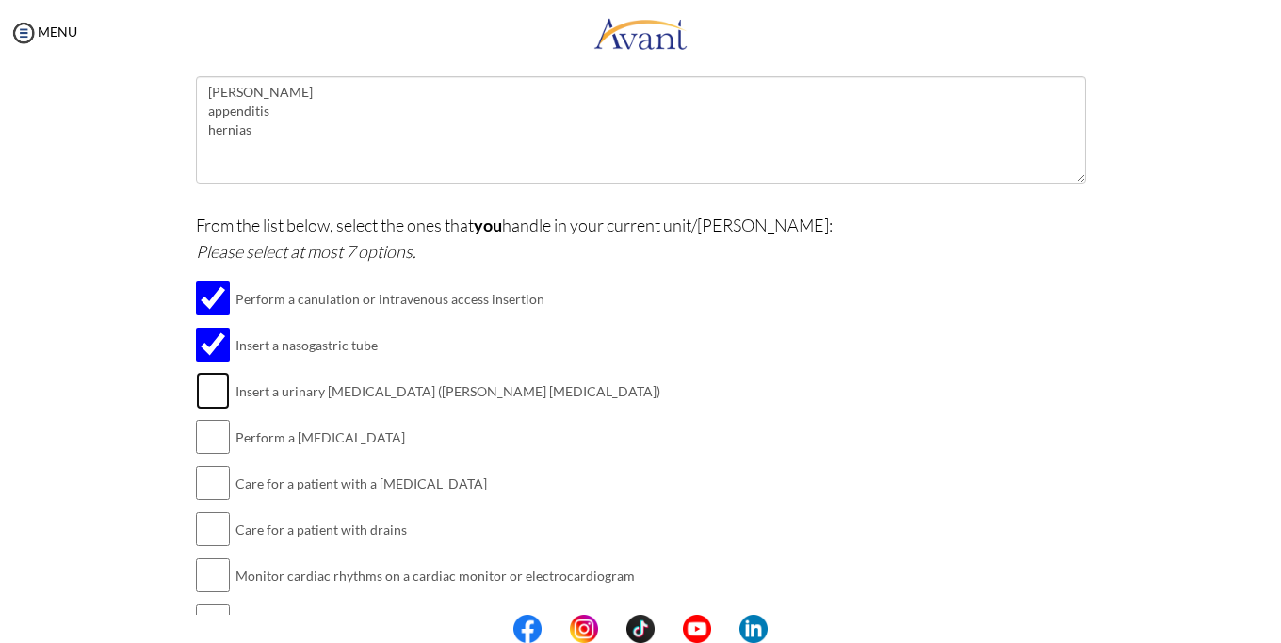
click at [196, 387] on input "checkbox" at bounding box center [213, 391] width 34 height 38
checkbox input "true"
click at [211, 430] on input "checkbox" at bounding box center [213, 437] width 34 height 38
checkbox input "true"
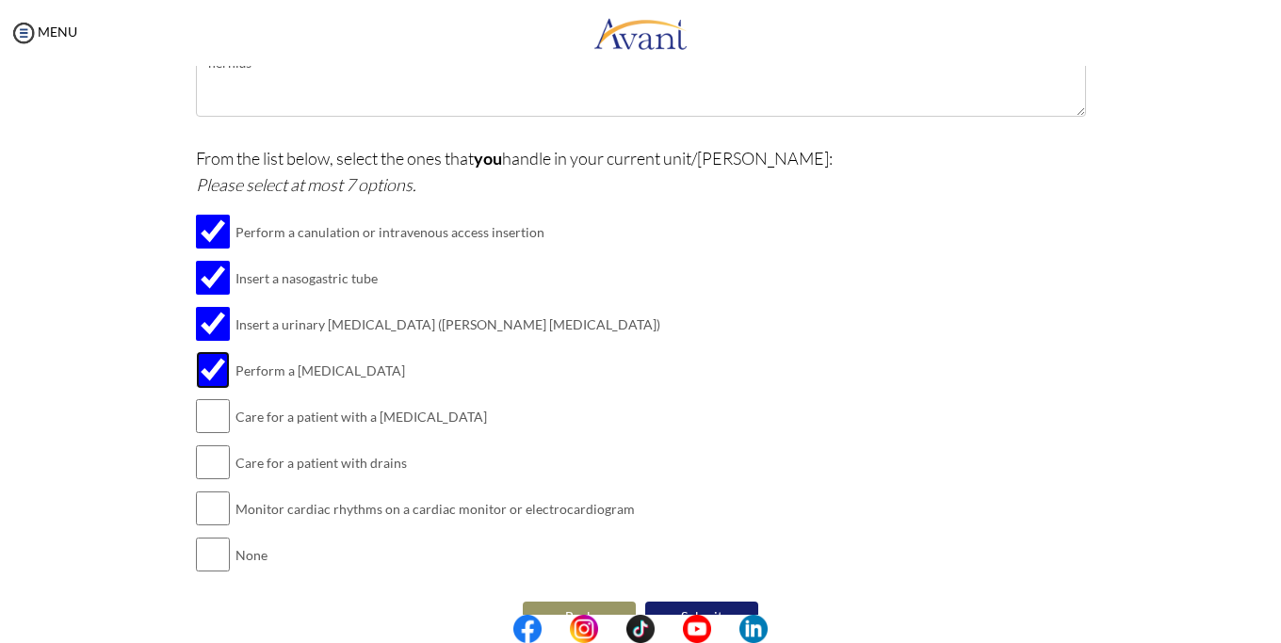
scroll to position [475, 0]
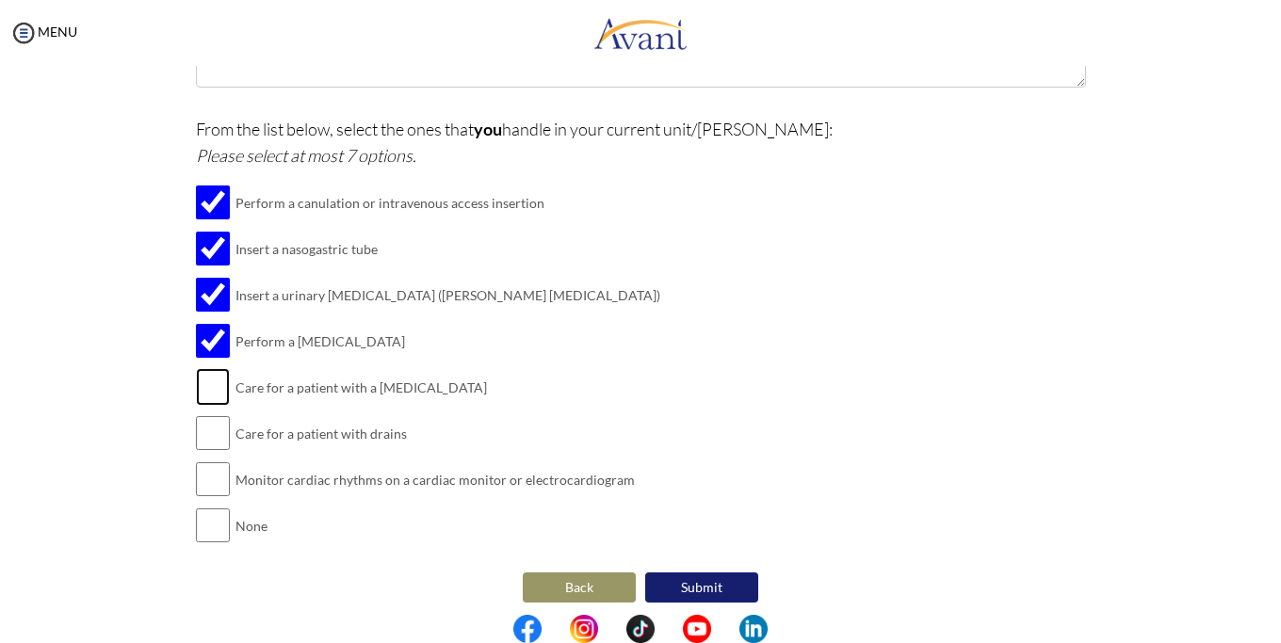
drag, startPoint x: 209, startPoint y: 381, endPoint x: 202, endPoint y: 414, distance: 33.8
click at [207, 382] on input "checkbox" at bounding box center [213, 387] width 34 height 38
checkbox input "true"
click at [204, 427] on input "checkbox" at bounding box center [213, 434] width 34 height 38
checkbox input "true"
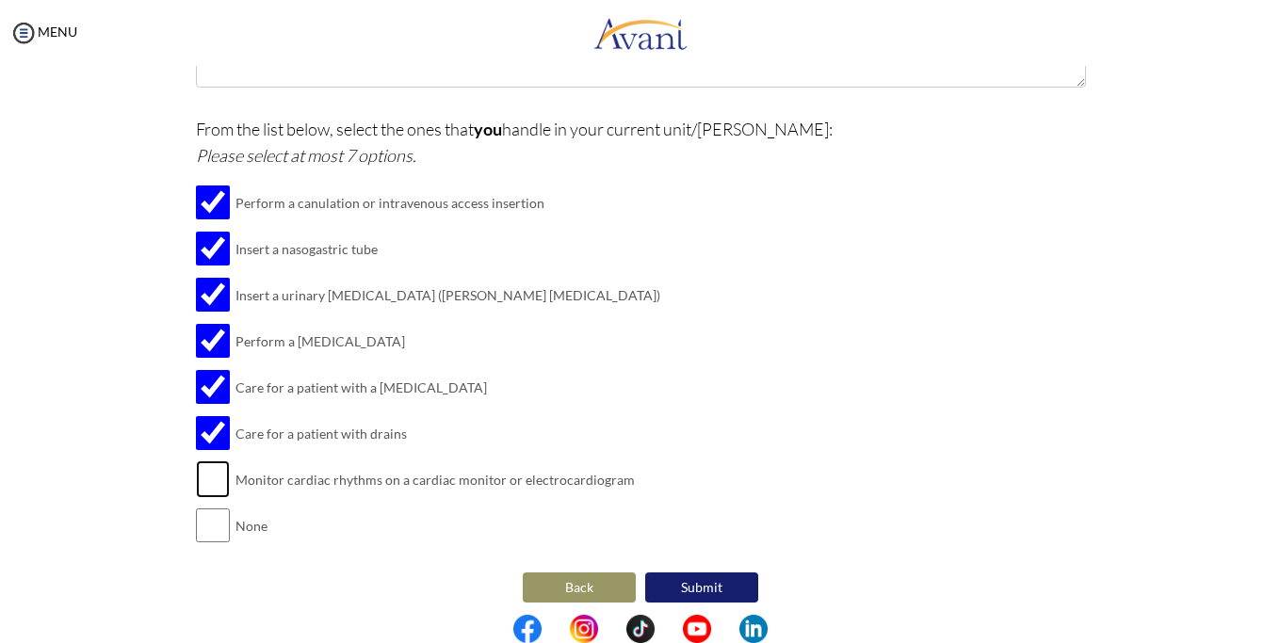
click at [207, 464] on input "checkbox" at bounding box center [213, 480] width 34 height 38
checkbox input "true"
click at [673, 573] on button "Submit" at bounding box center [701, 588] width 113 height 30
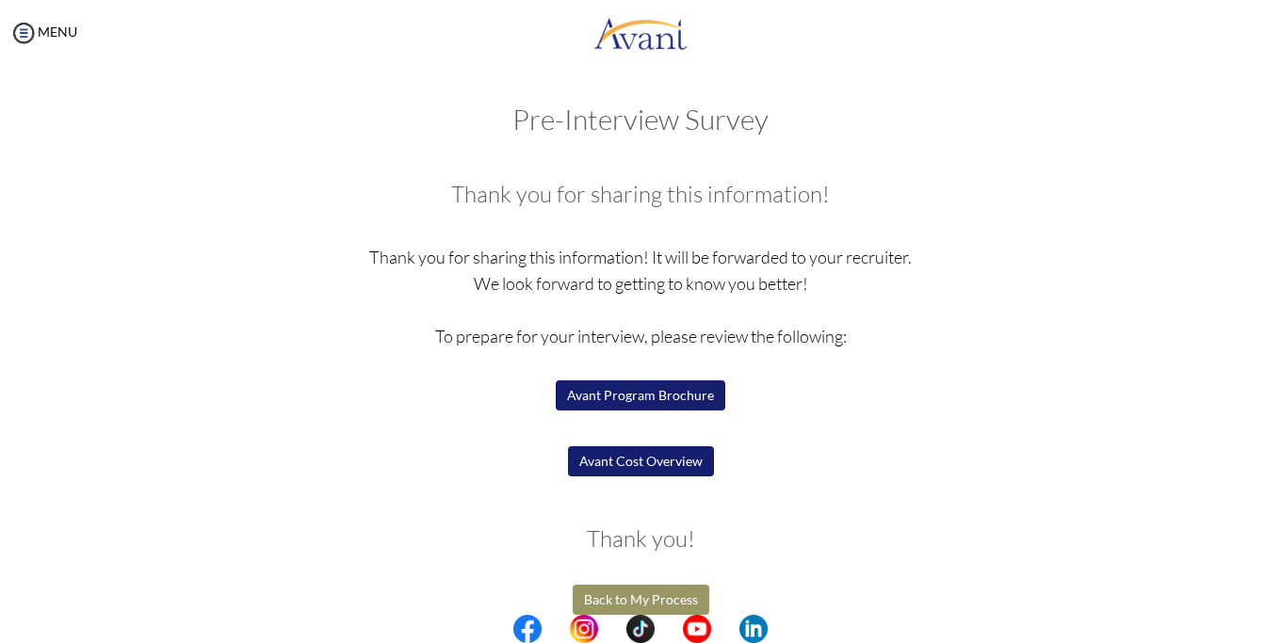
scroll to position [24, 0]
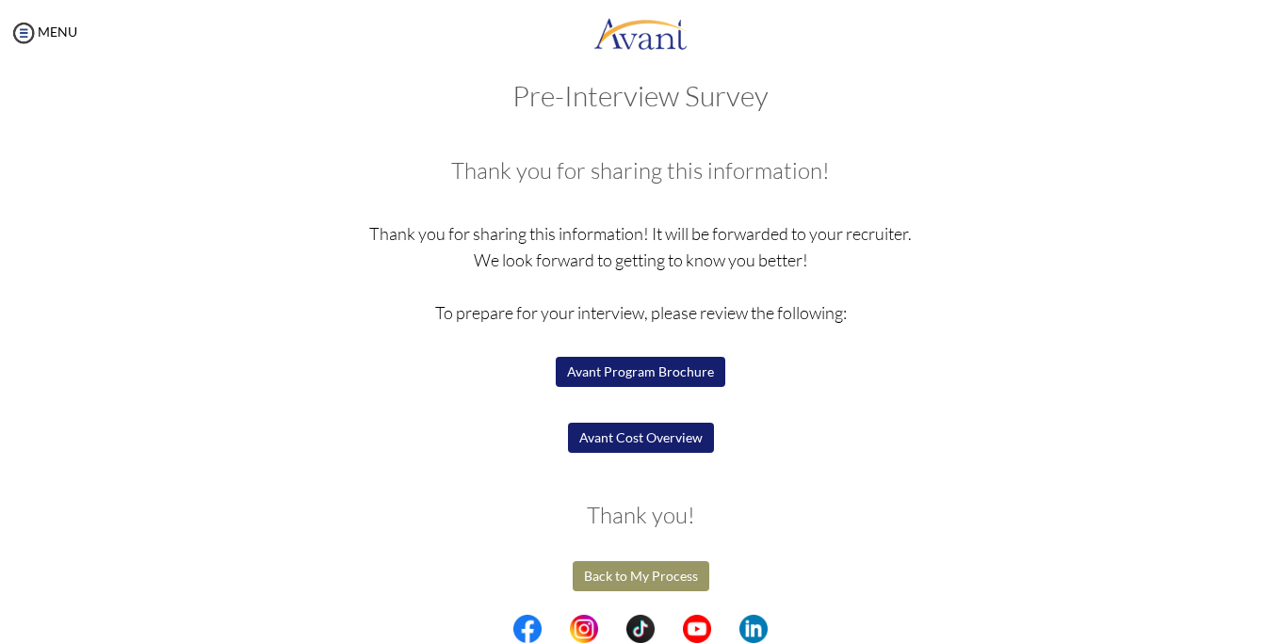
click at [628, 567] on button "Back to My Process" at bounding box center [641, 577] width 137 height 30
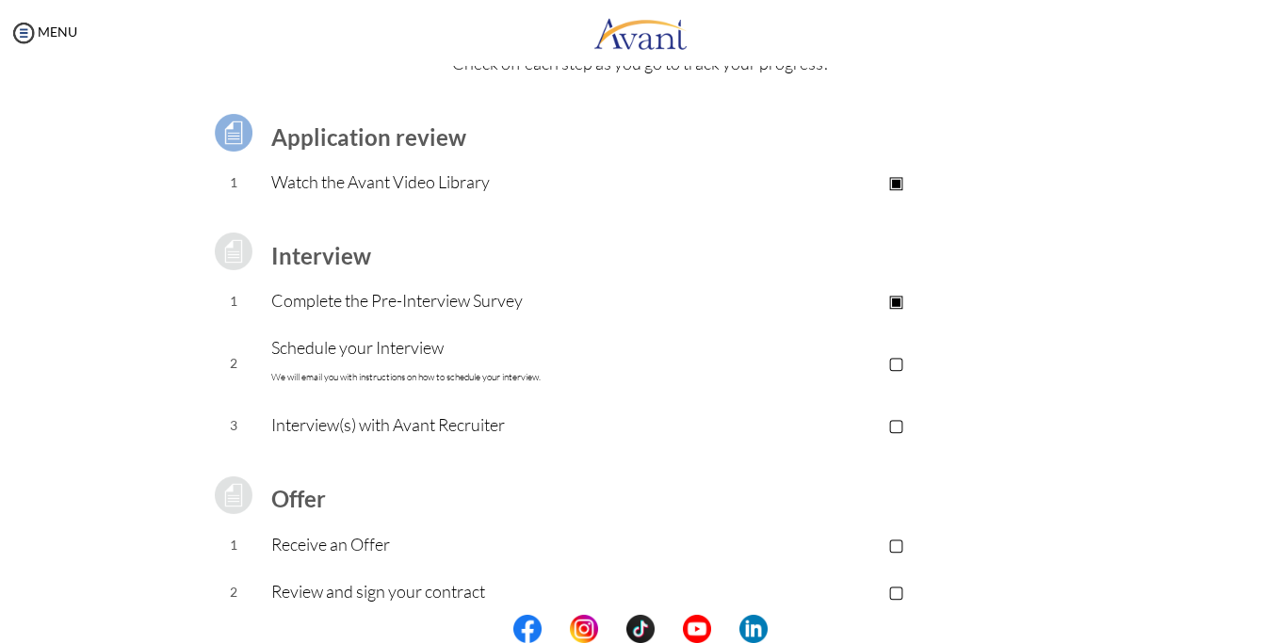
scroll to position [214, 0]
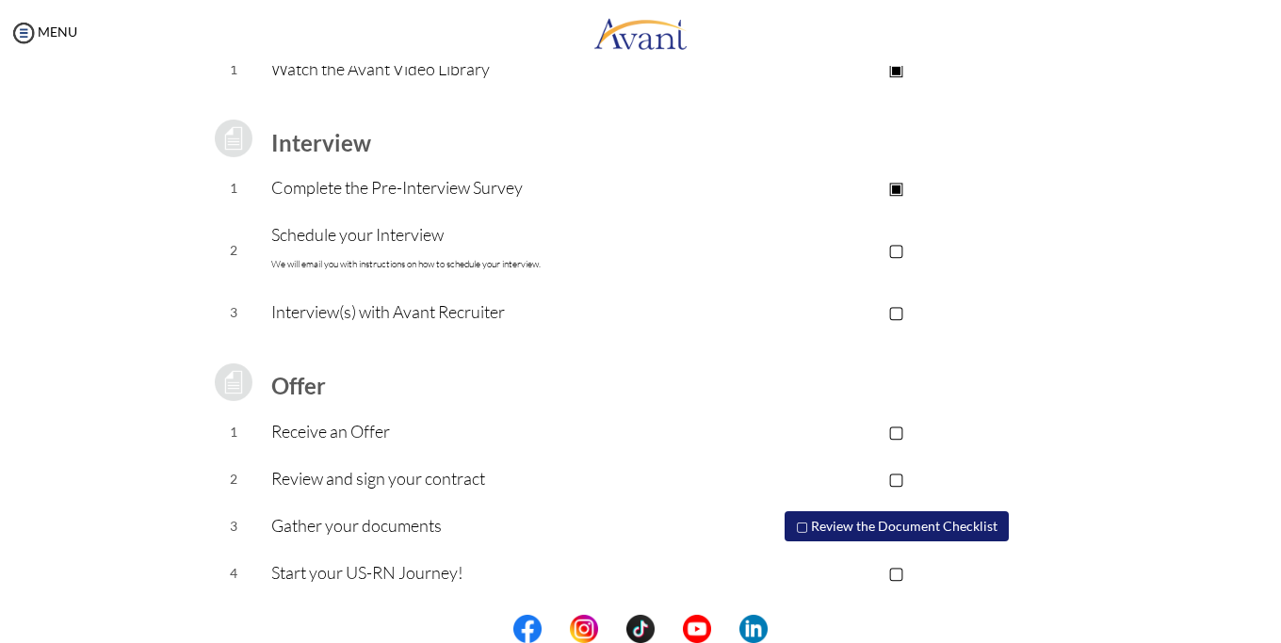
click at [869, 521] on button "▢ Review the Document Checklist" at bounding box center [897, 527] width 224 height 30
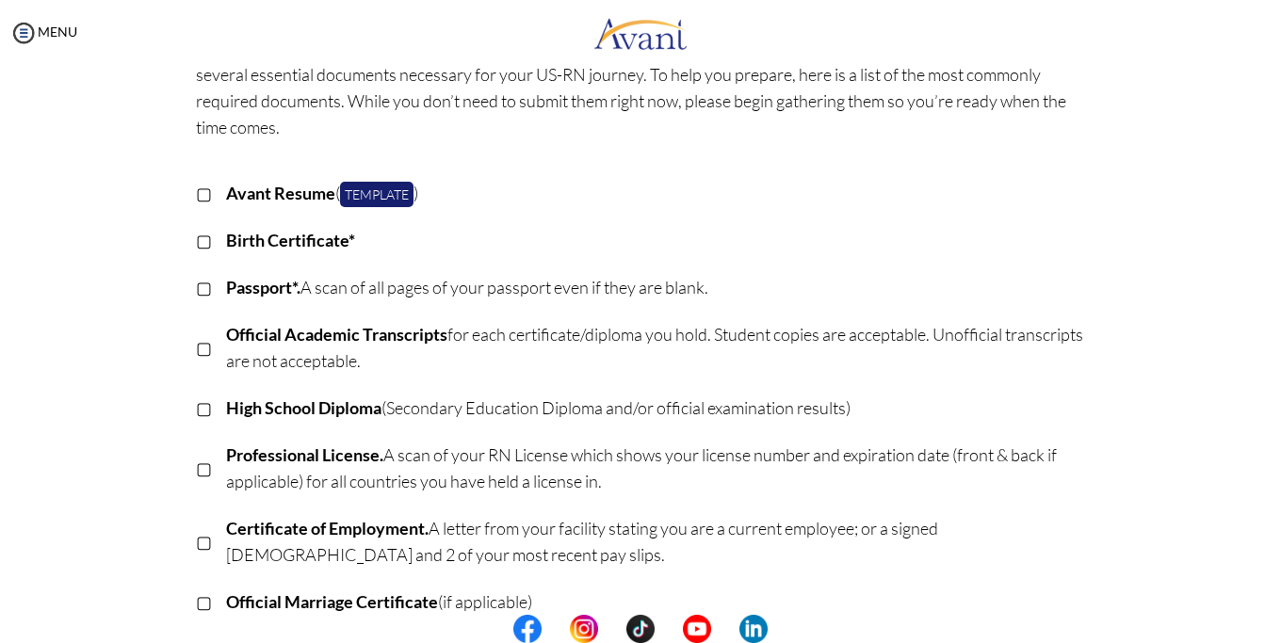
scroll to position [0, 0]
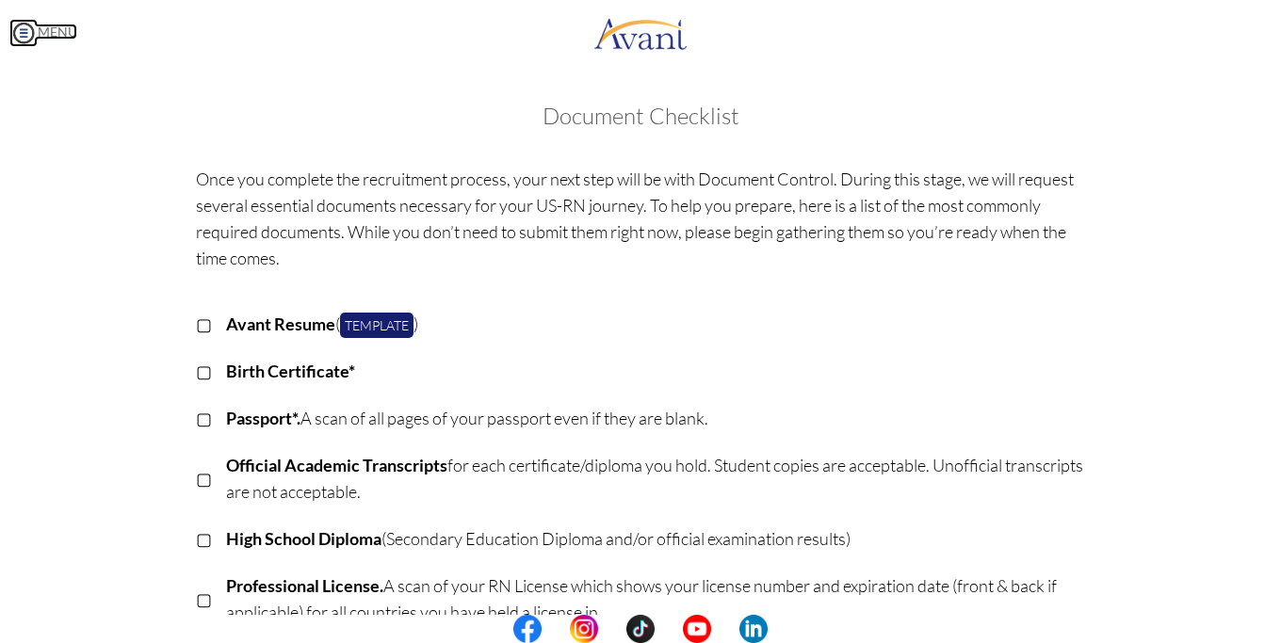
click at [26, 35] on img at bounding box center [23, 33] width 28 height 28
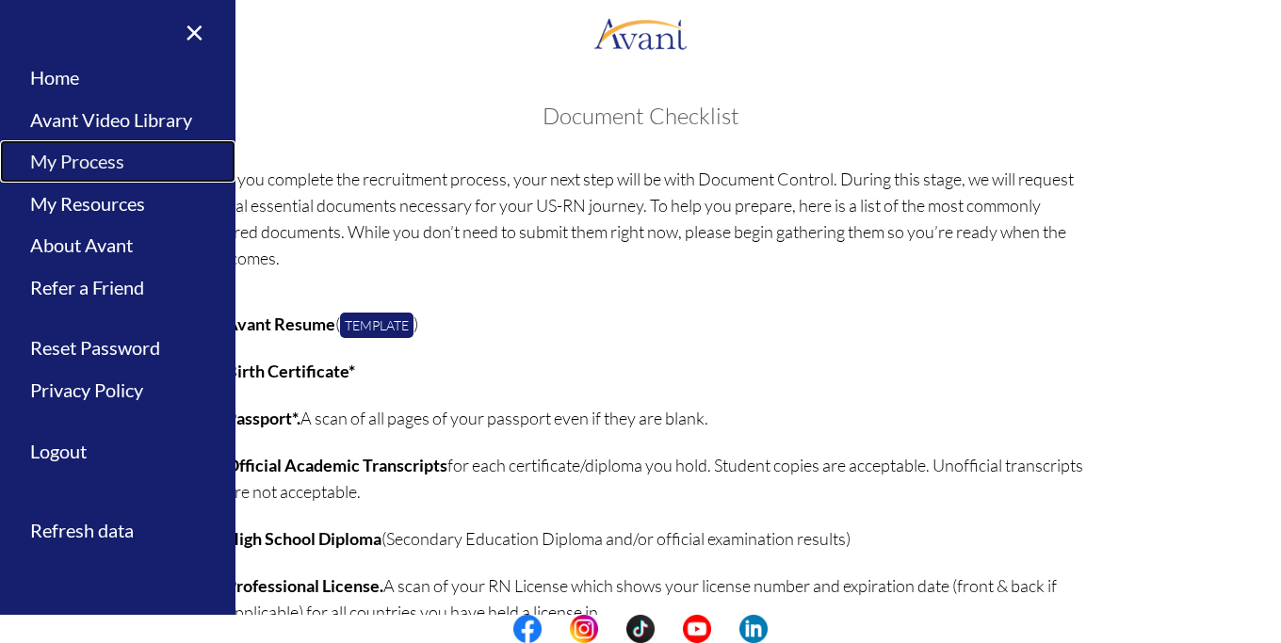
click at [88, 167] on link "My Process" at bounding box center [118, 161] width 236 height 42
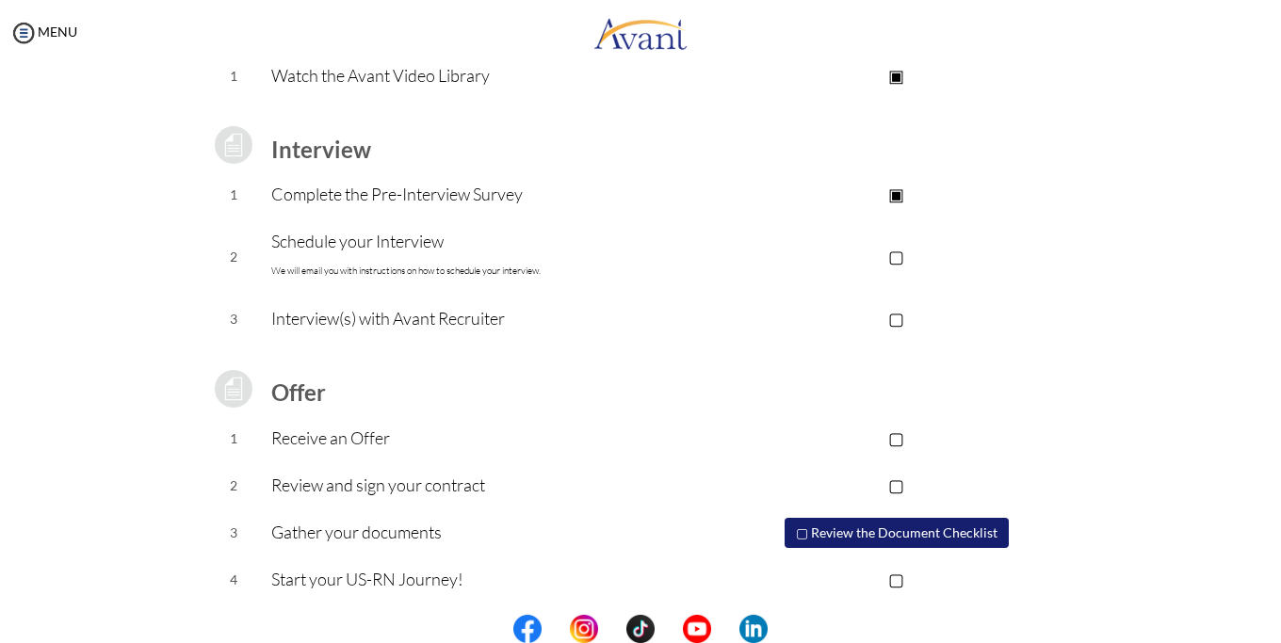
scroll to position [214, 0]
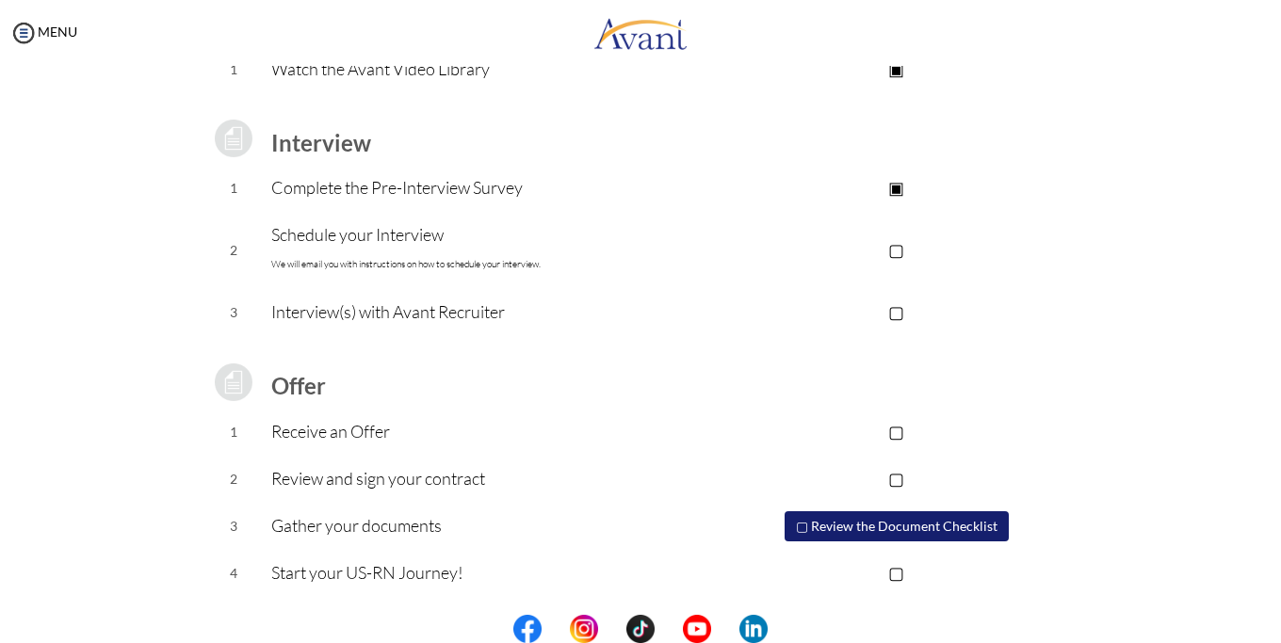
click at [867, 523] on button "▢ Review the Document Checklist" at bounding box center [897, 527] width 224 height 30
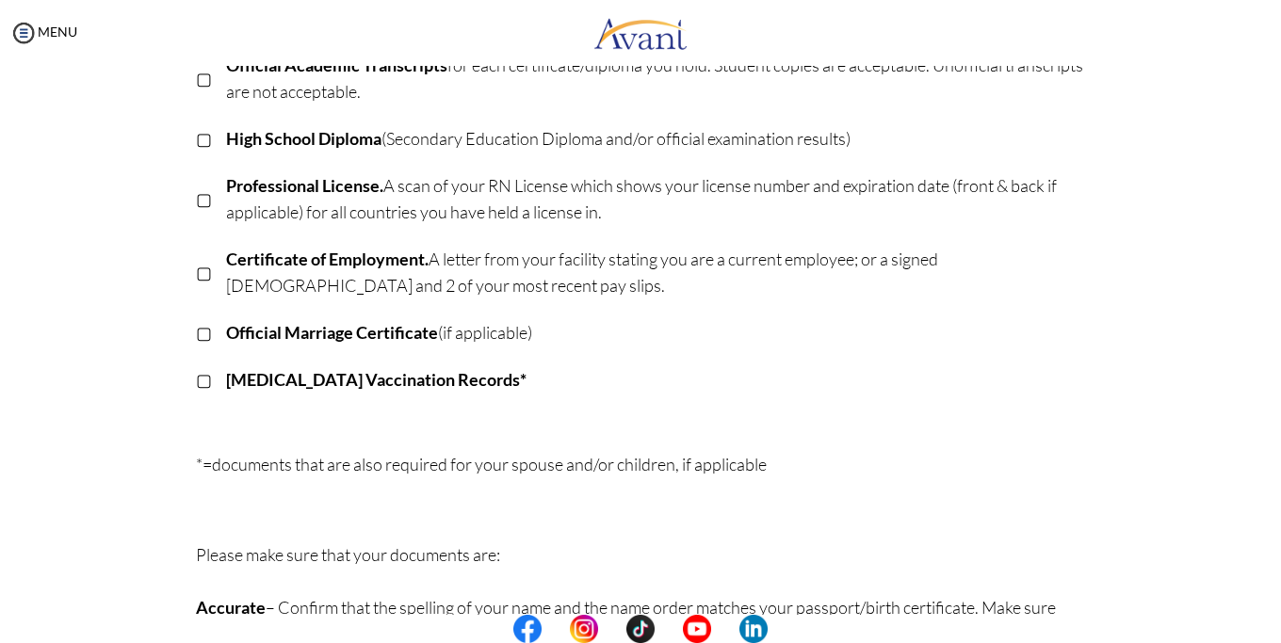
scroll to position [515, 0]
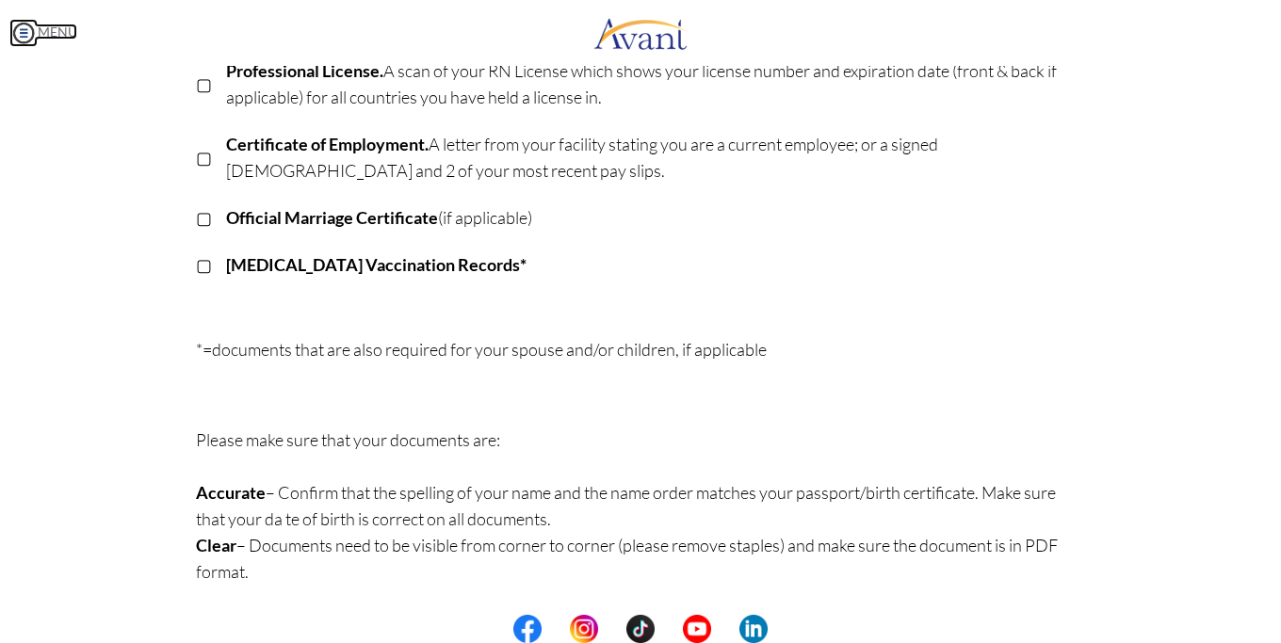
click at [25, 36] on img at bounding box center [23, 33] width 28 height 28
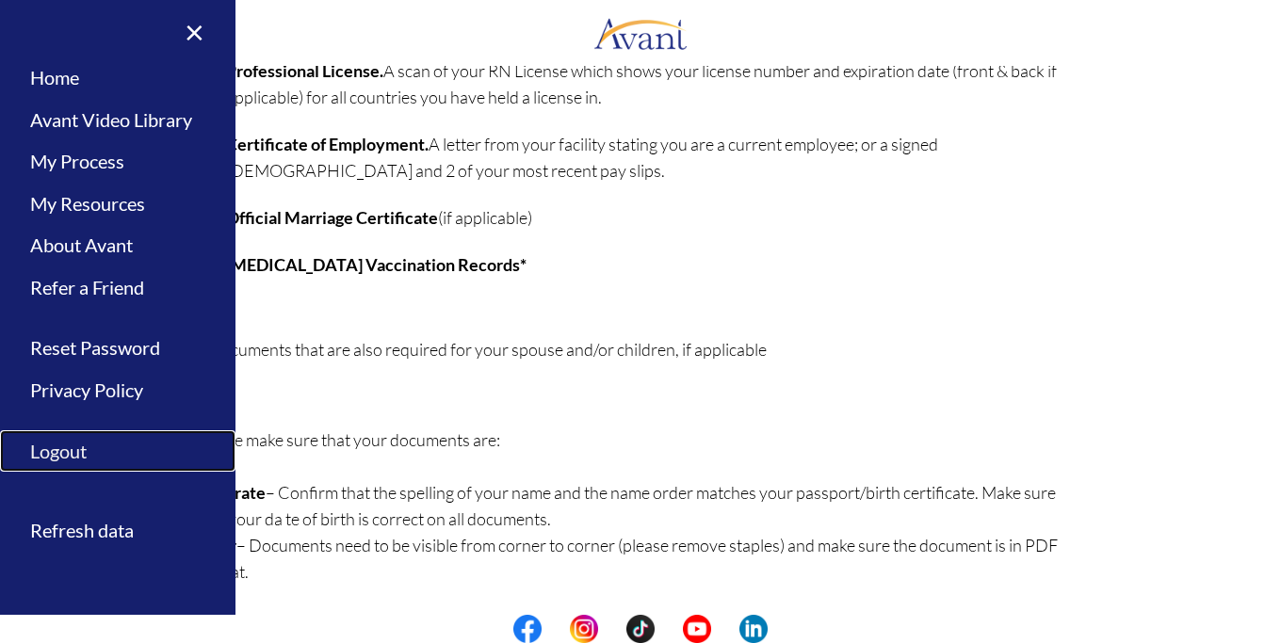
click at [90, 453] on link "Logout" at bounding box center [118, 452] width 236 height 42
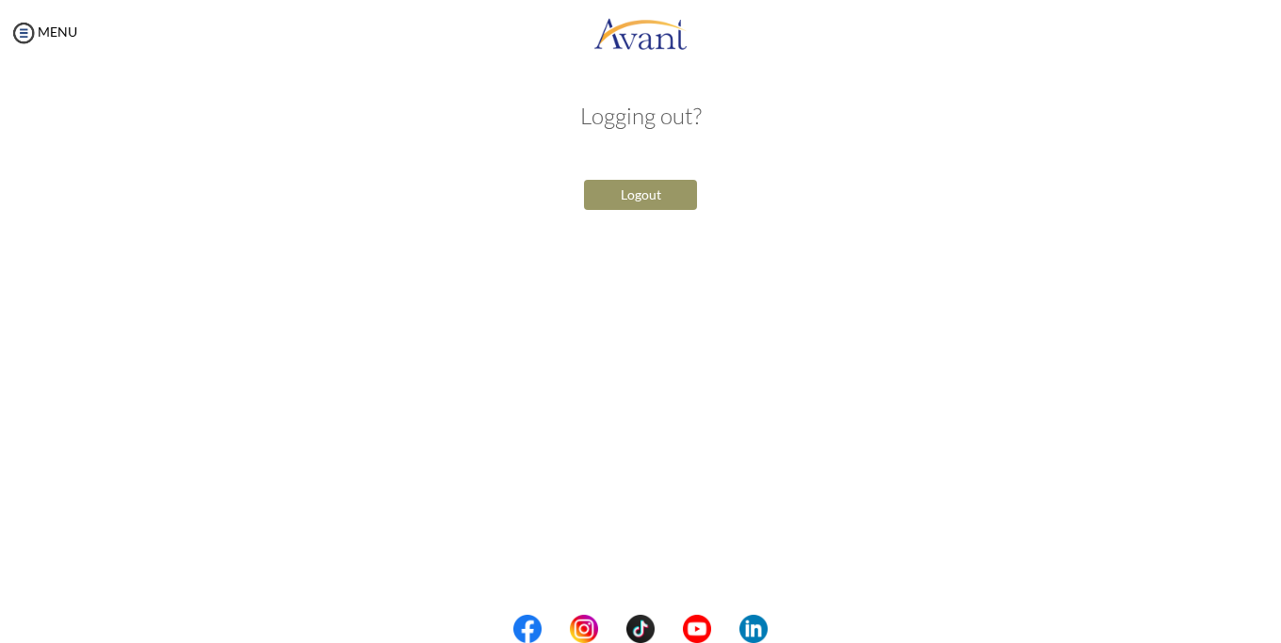
click at [689, 197] on button "Logout" at bounding box center [640, 195] width 113 height 30
